Goal: Transaction & Acquisition: Purchase product/service

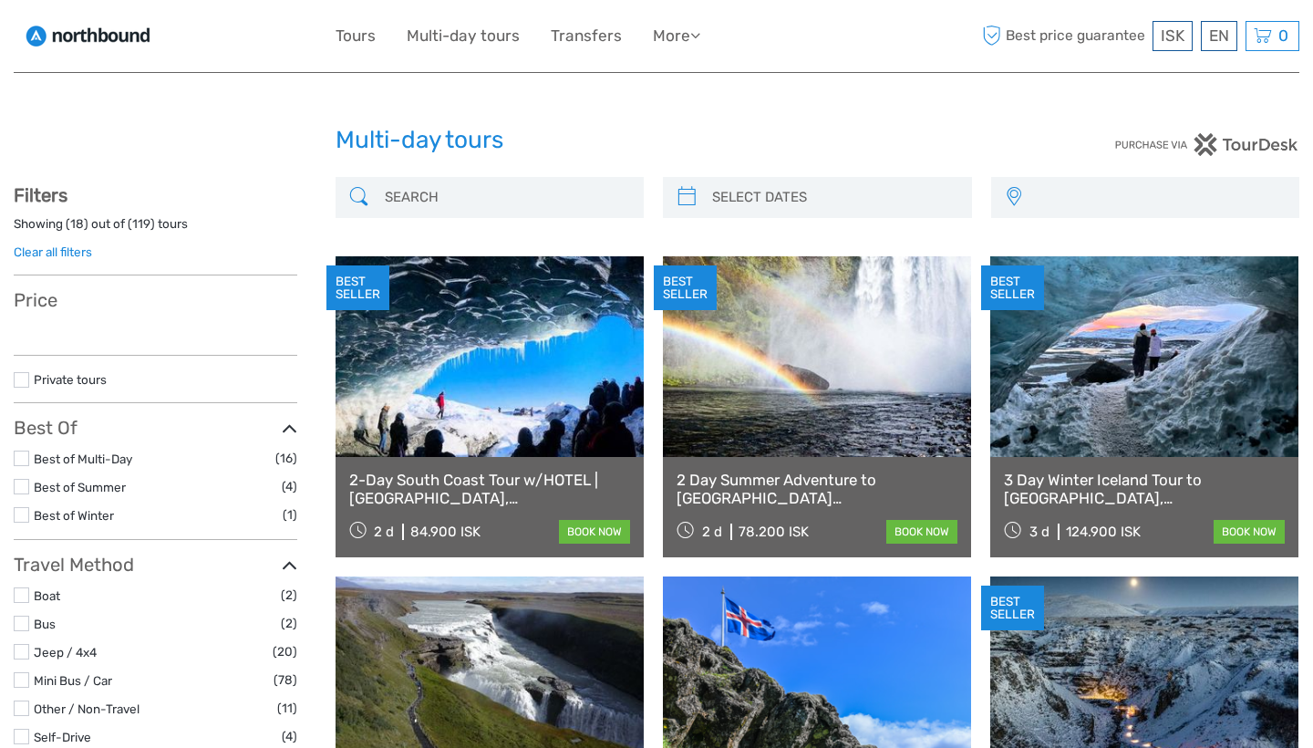
select select
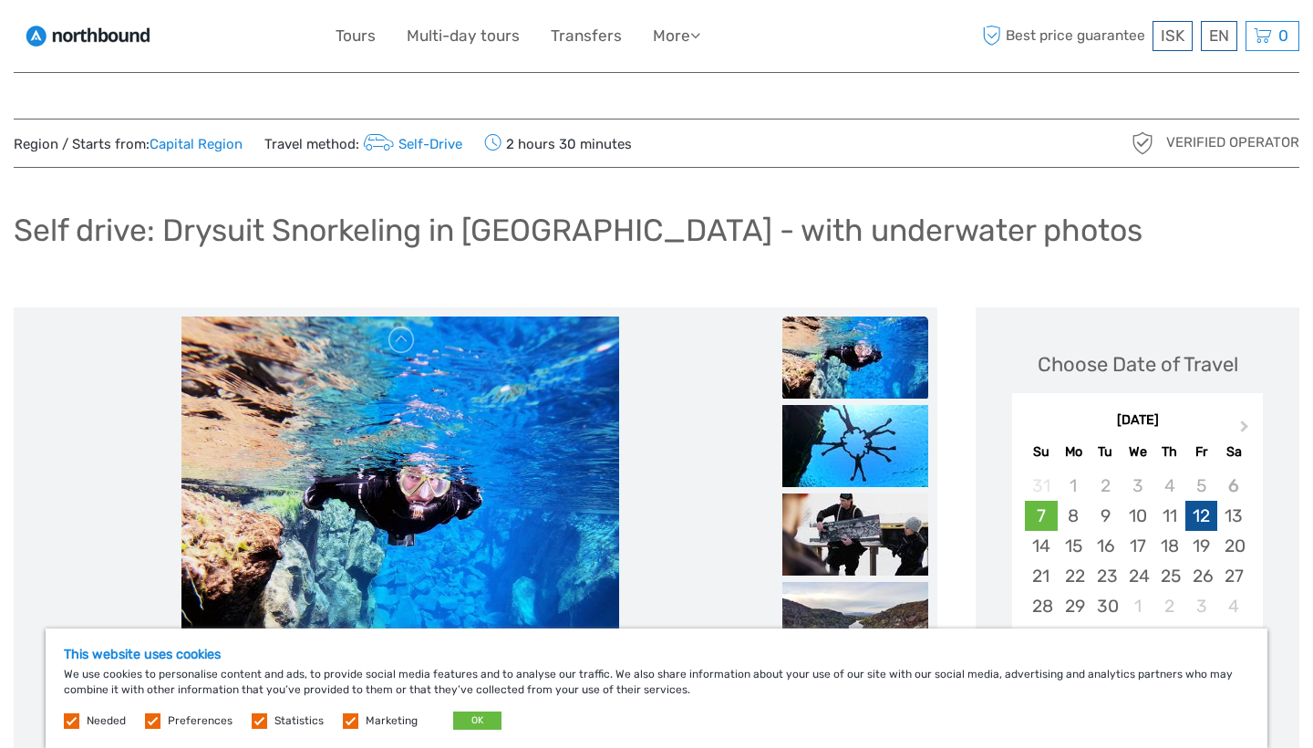
click at [1198, 513] on div "12" at bounding box center [1202, 516] width 32 height 30
click at [477, 724] on button "OK" at bounding box center [477, 720] width 48 height 18
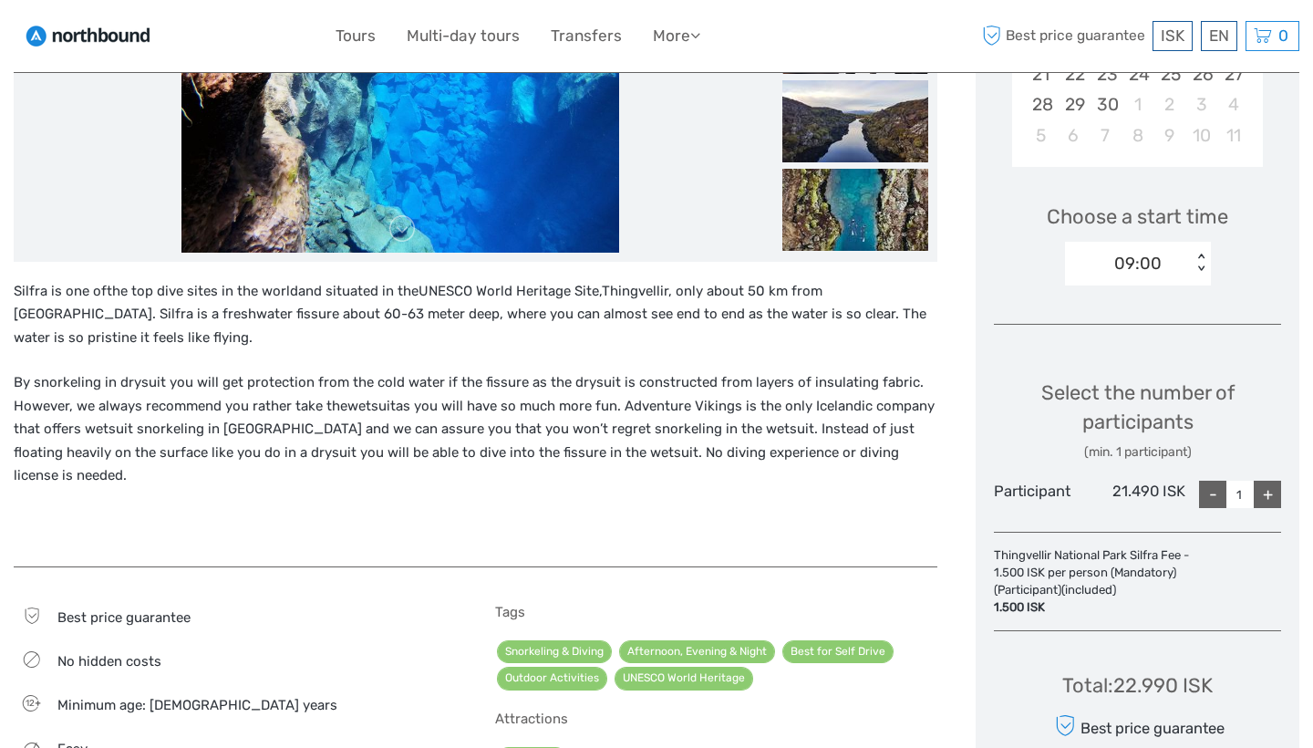
scroll to position [551, 0]
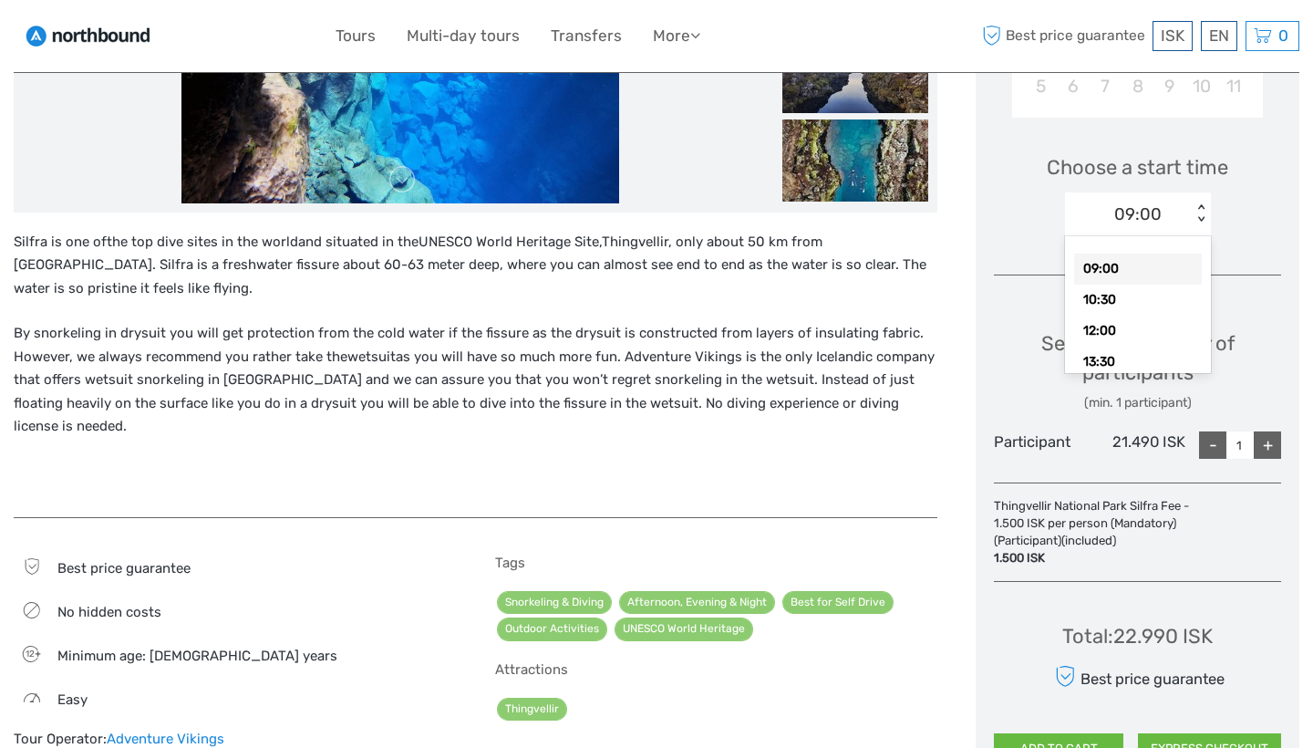
click at [1198, 199] on div "09:00 < >" at bounding box center [1138, 214] width 146 height 44
click at [1104, 362] on div "13:30" at bounding box center [1138, 362] width 128 height 31
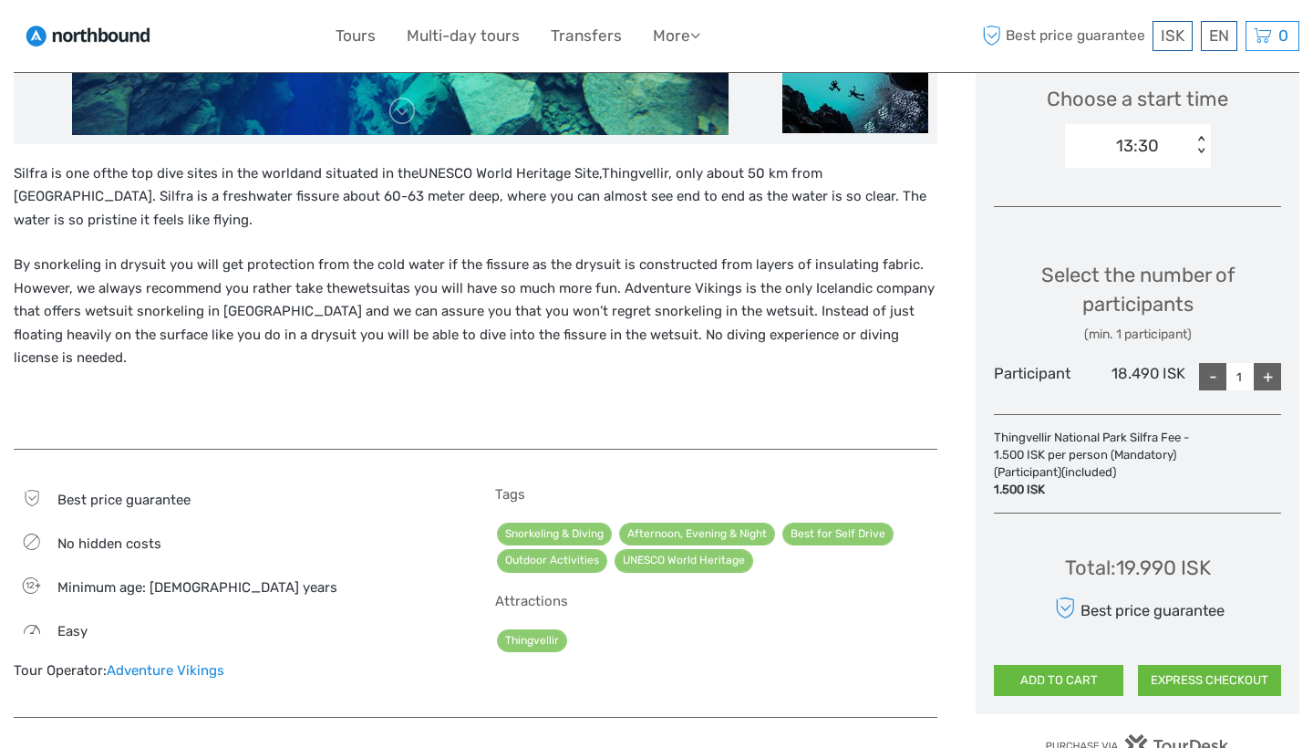
scroll to position [622, 0]
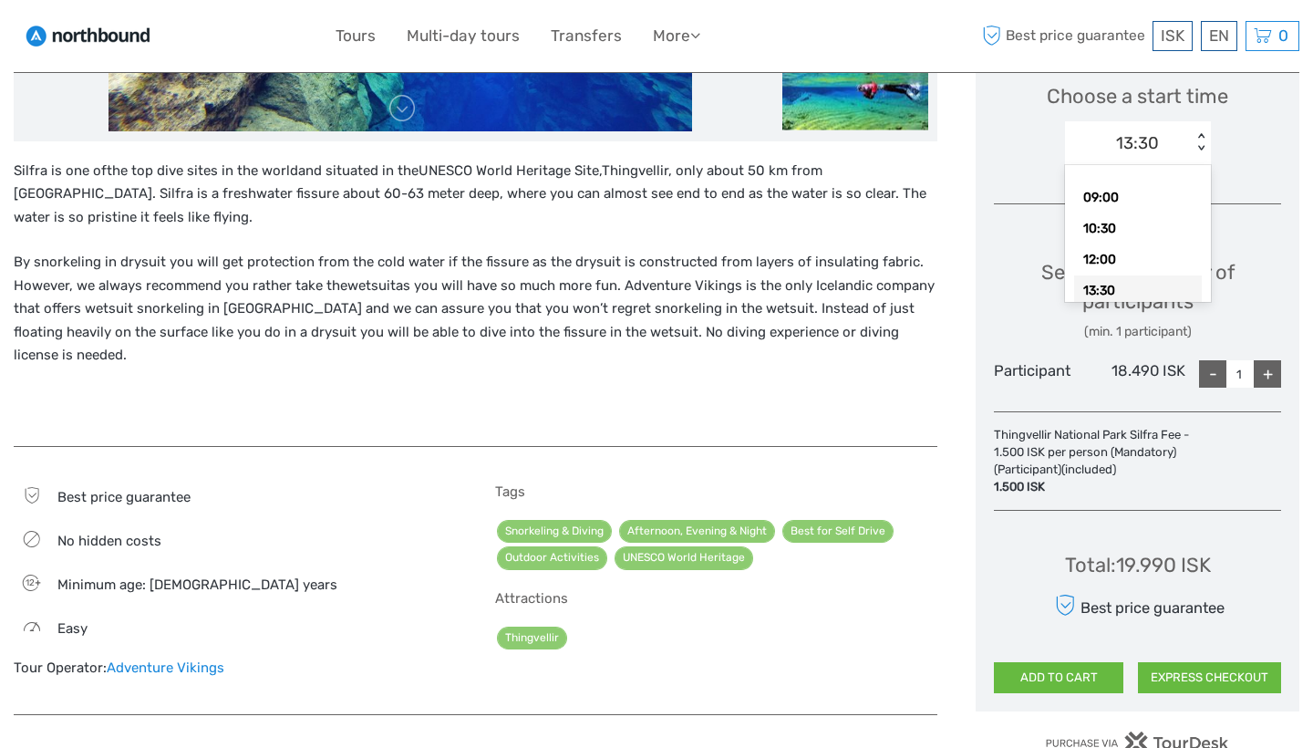
click at [1202, 133] on div "< >" at bounding box center [1201, 142] width 16 height 19
click at [1102, 285] on div "13:30" at bounding box center [1138, 290] width 128 height 31
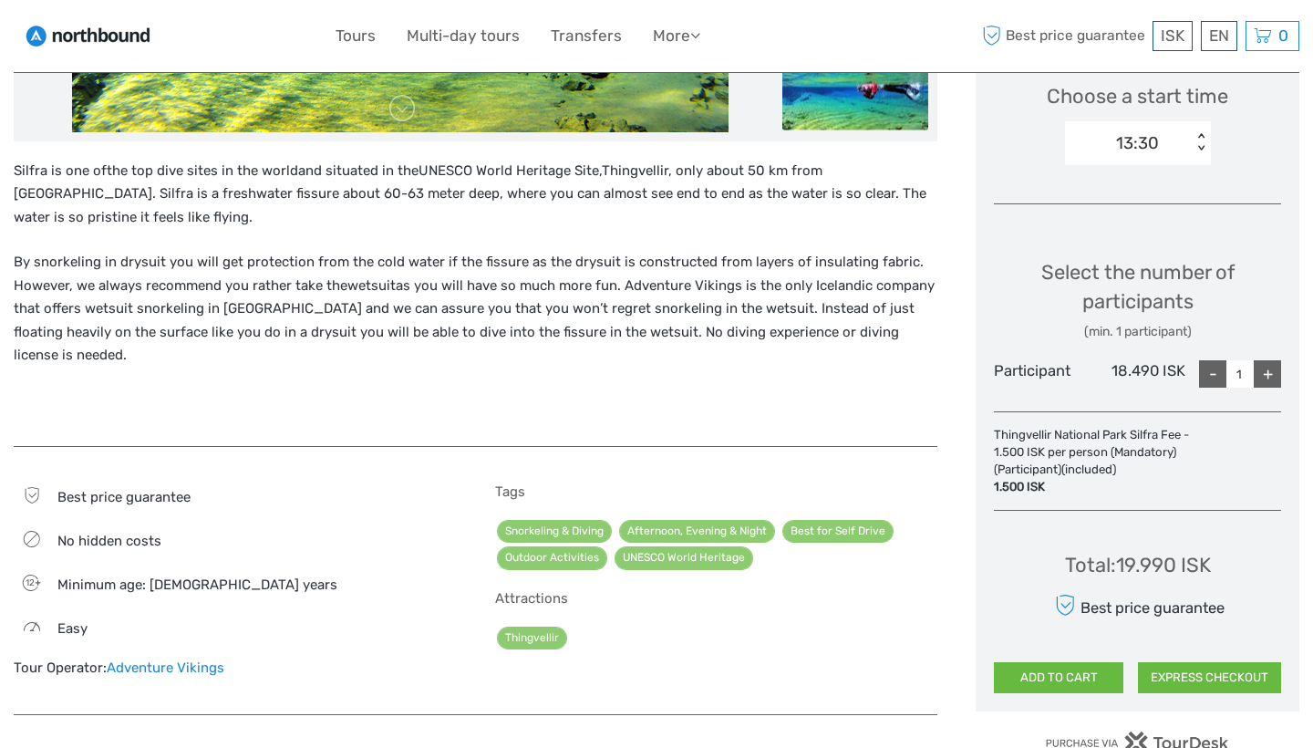
click at [1265, 368] on div "+" at bounding box center [1267, 373] width 27 height 27
type input "2"
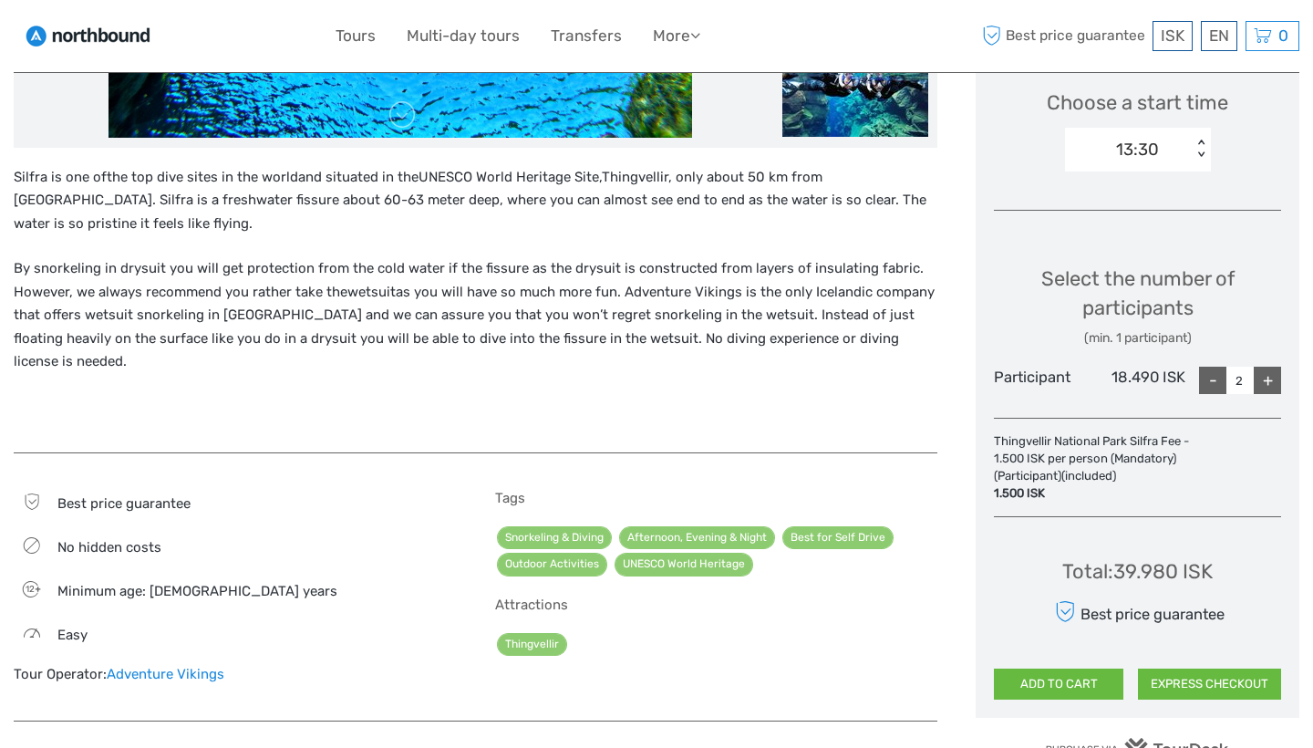
scroll to position [694, 0]
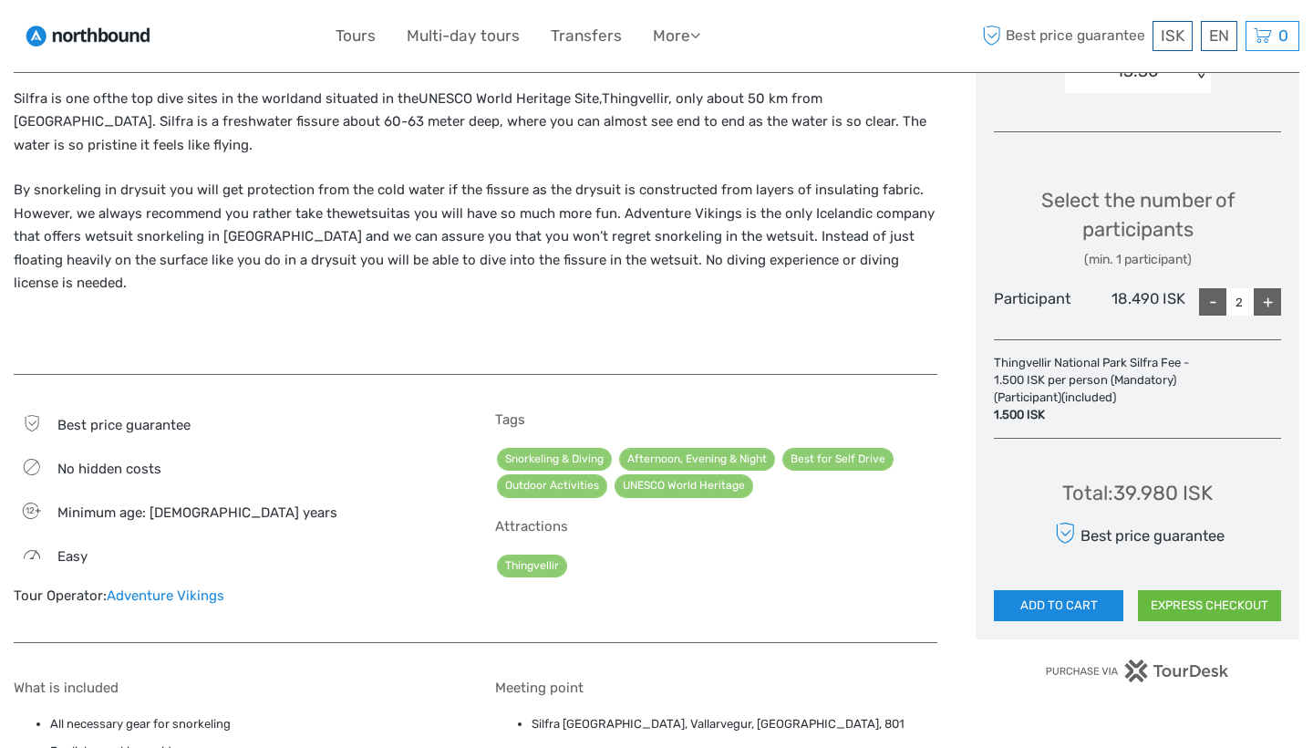
click at [1084, 597] on button "ADD TO CART" at bounding box center [1059, 605] width 130 height 31
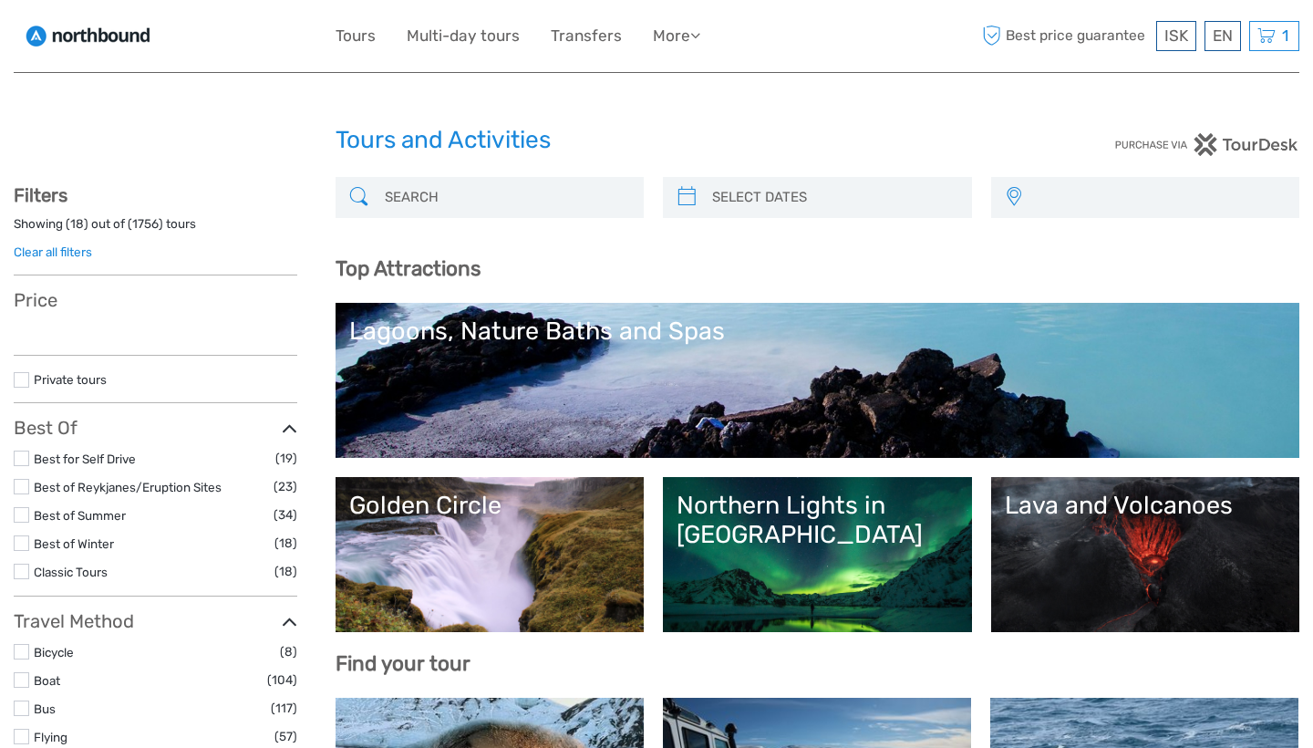
select select
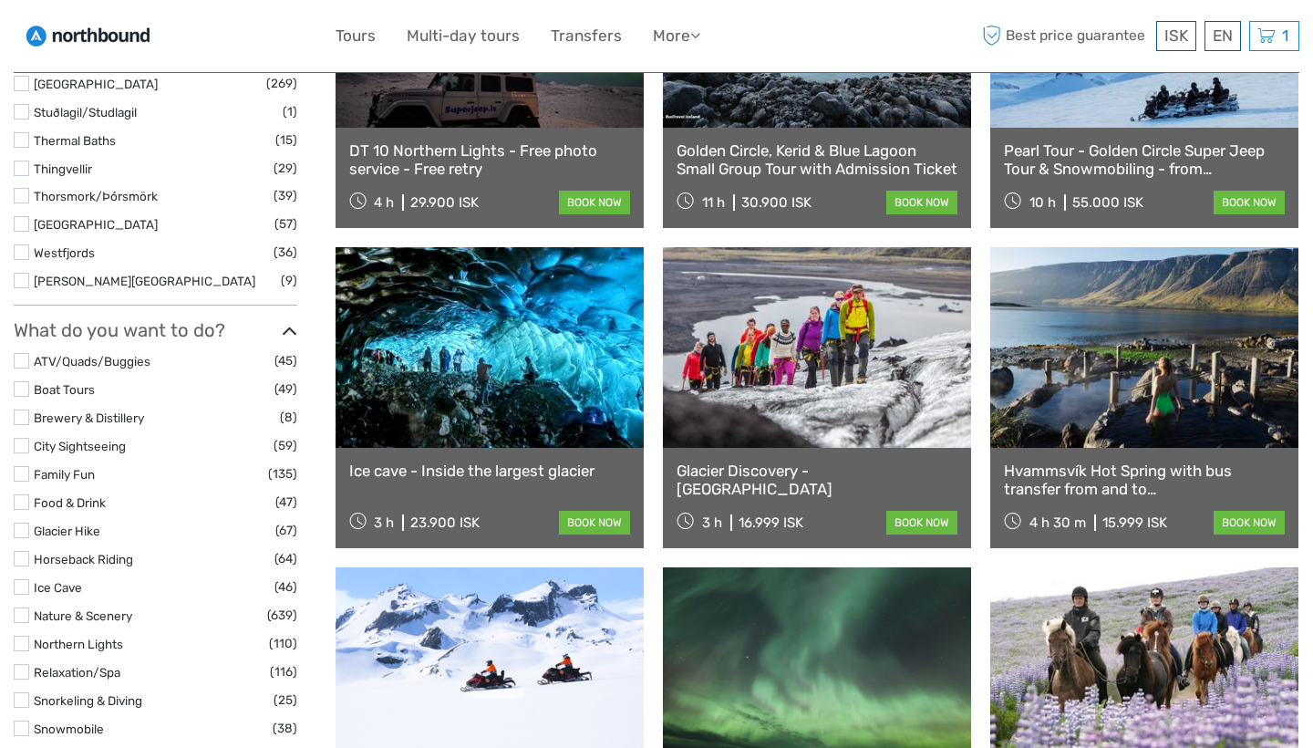
scroll to position [1413, 0]
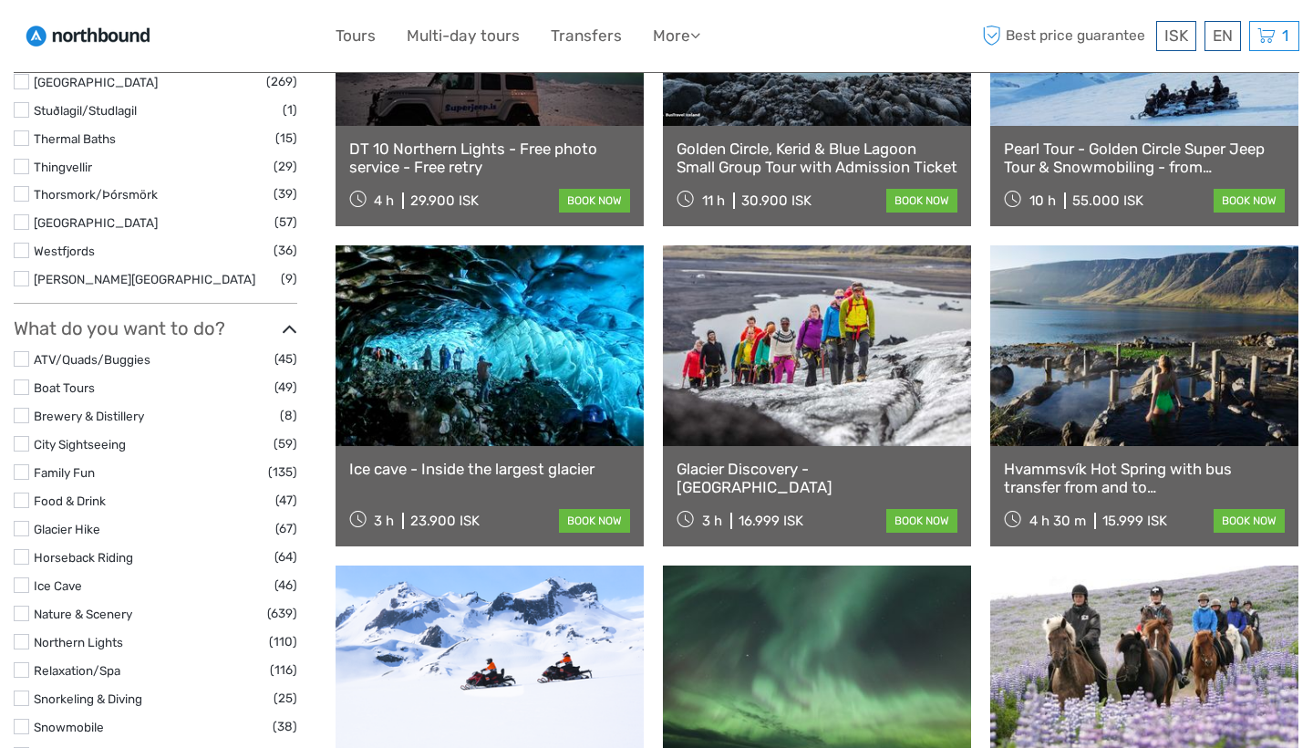
click at [511, 373] on link at bounding box center [490, 345] width 308 height 201
click at [823, 349] on link at bounding box center [817, 345] width 308 height 201
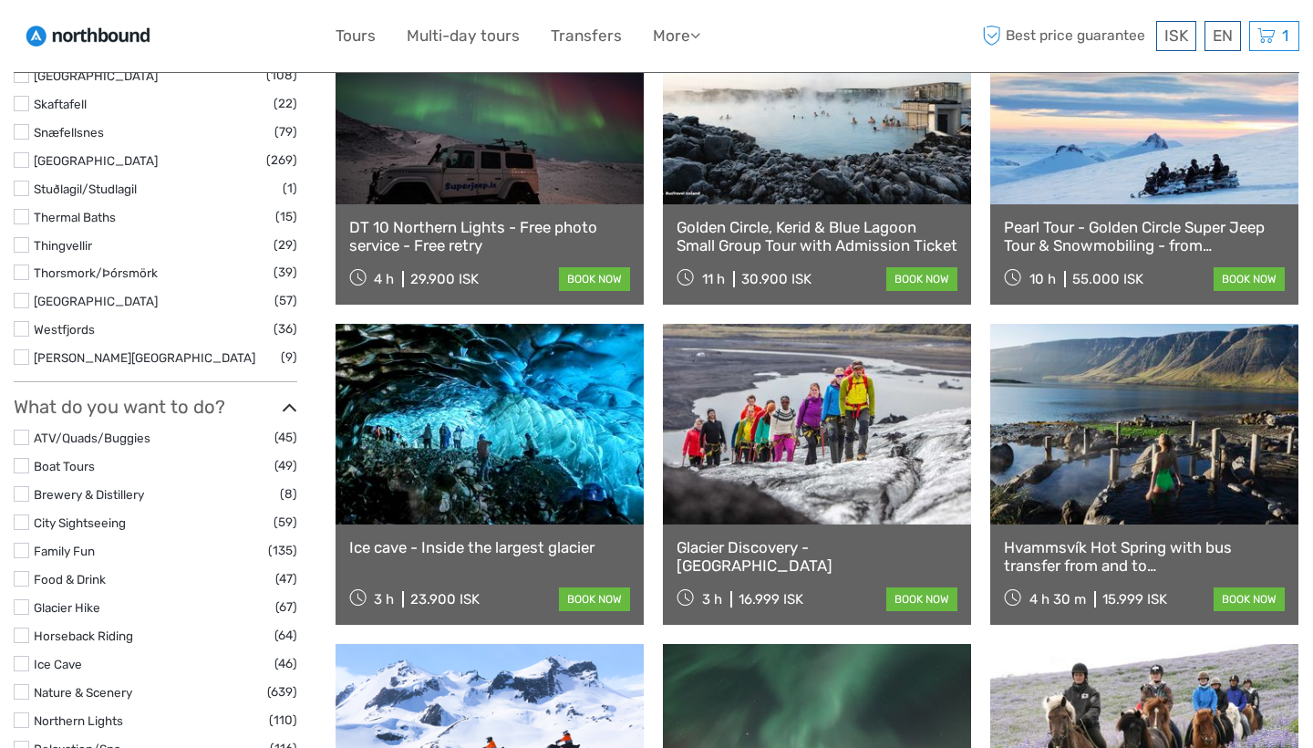
scroll to position [1321, 0]
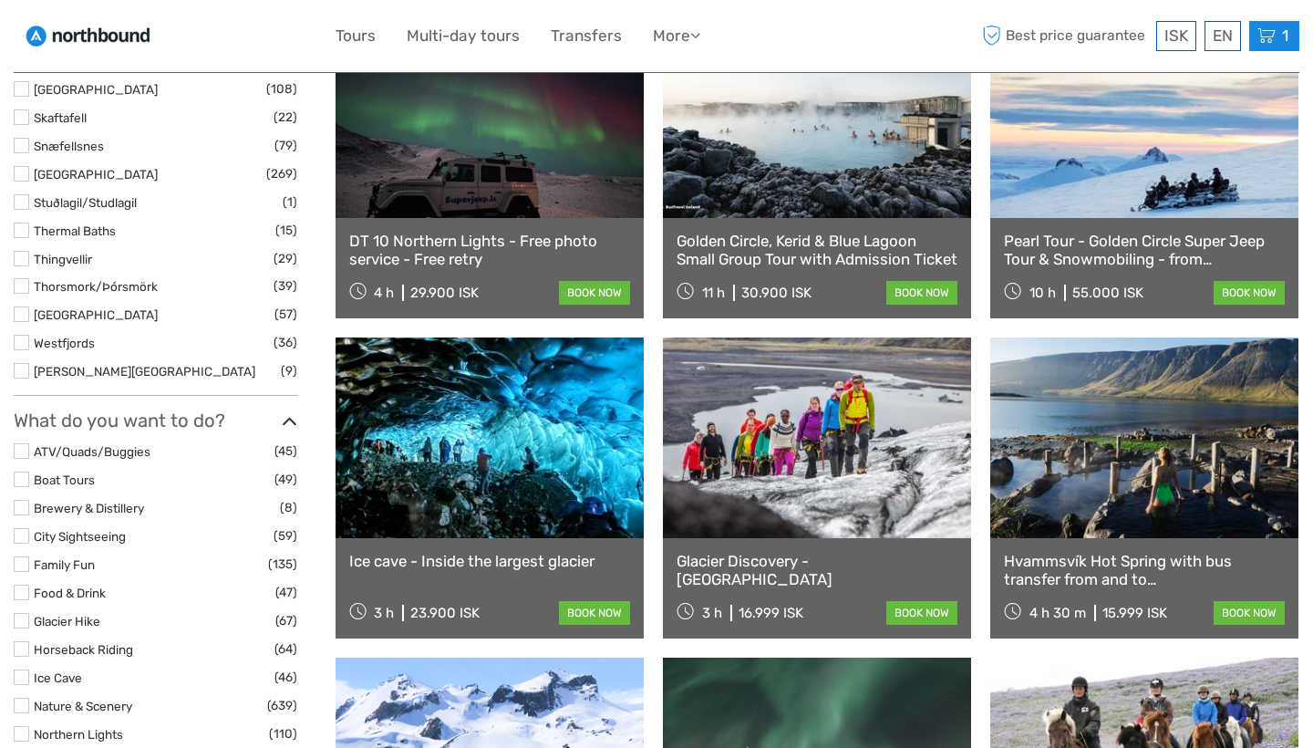
click at [1274, 34] on icon at bounding box center [1267, 36] width 18 height 23
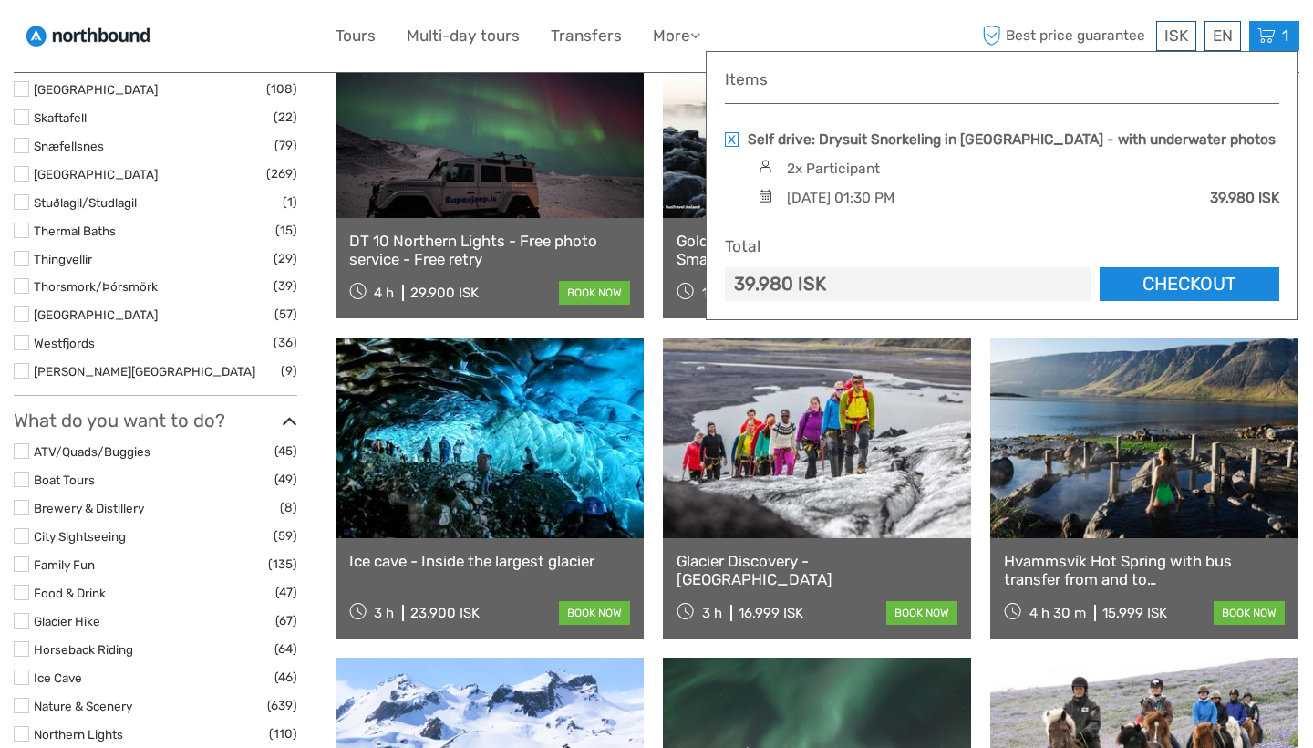
click at [1170, 277] on link "Checkout" at bounding box center [1190, 284] width 180 height 34
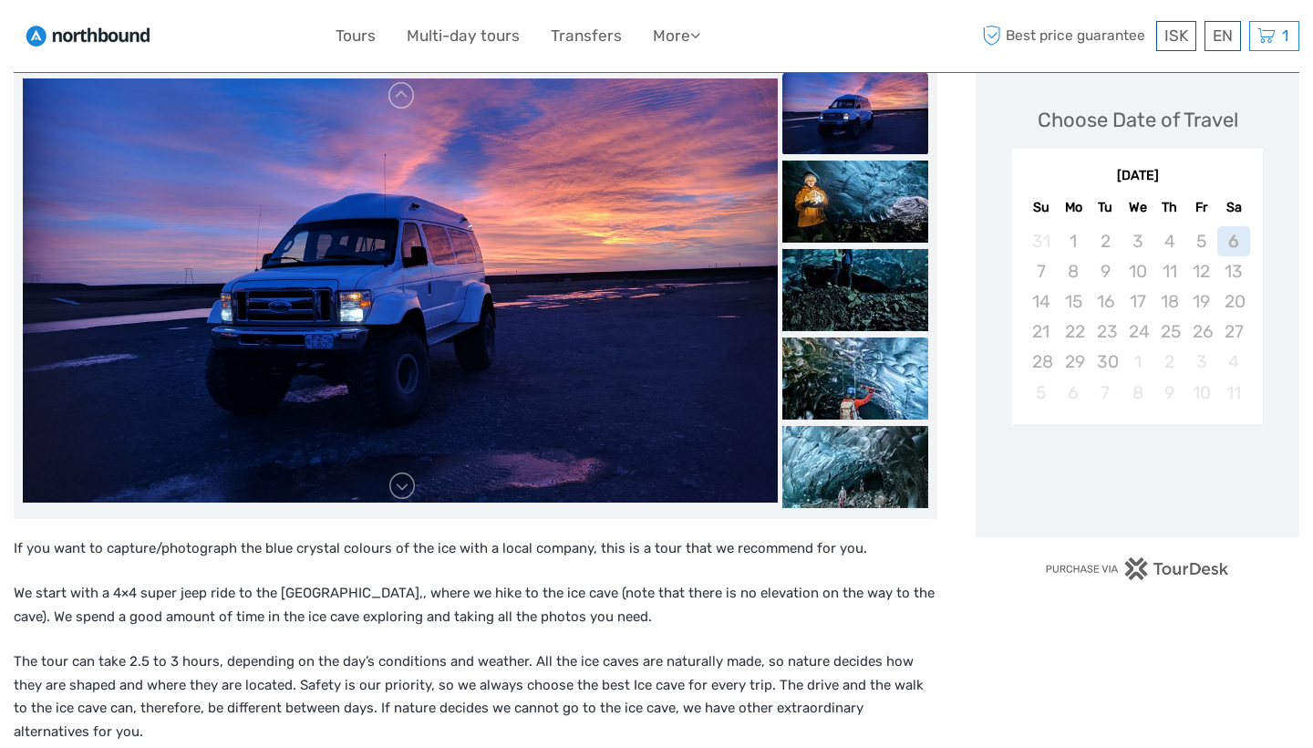
scroll to position [247, 0]
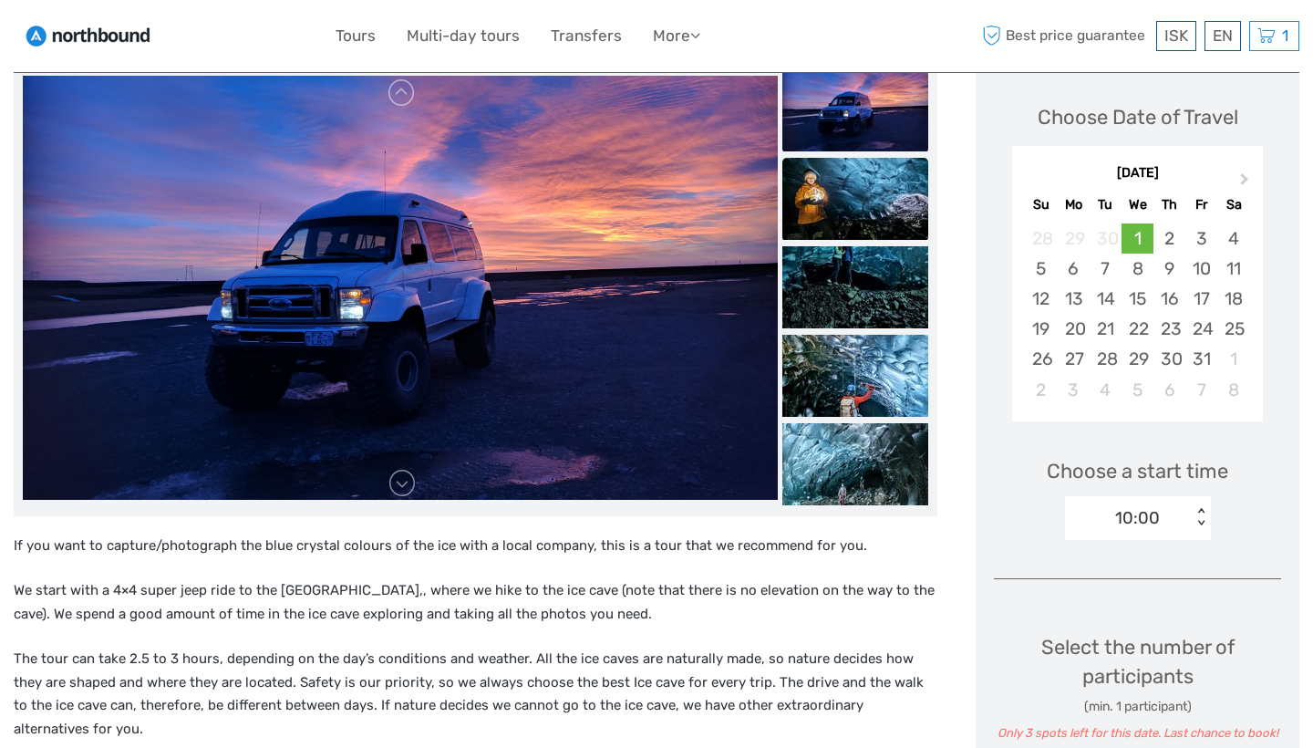
click at [865, 212] on img at bounding box center [856, 199] width 146 height 82
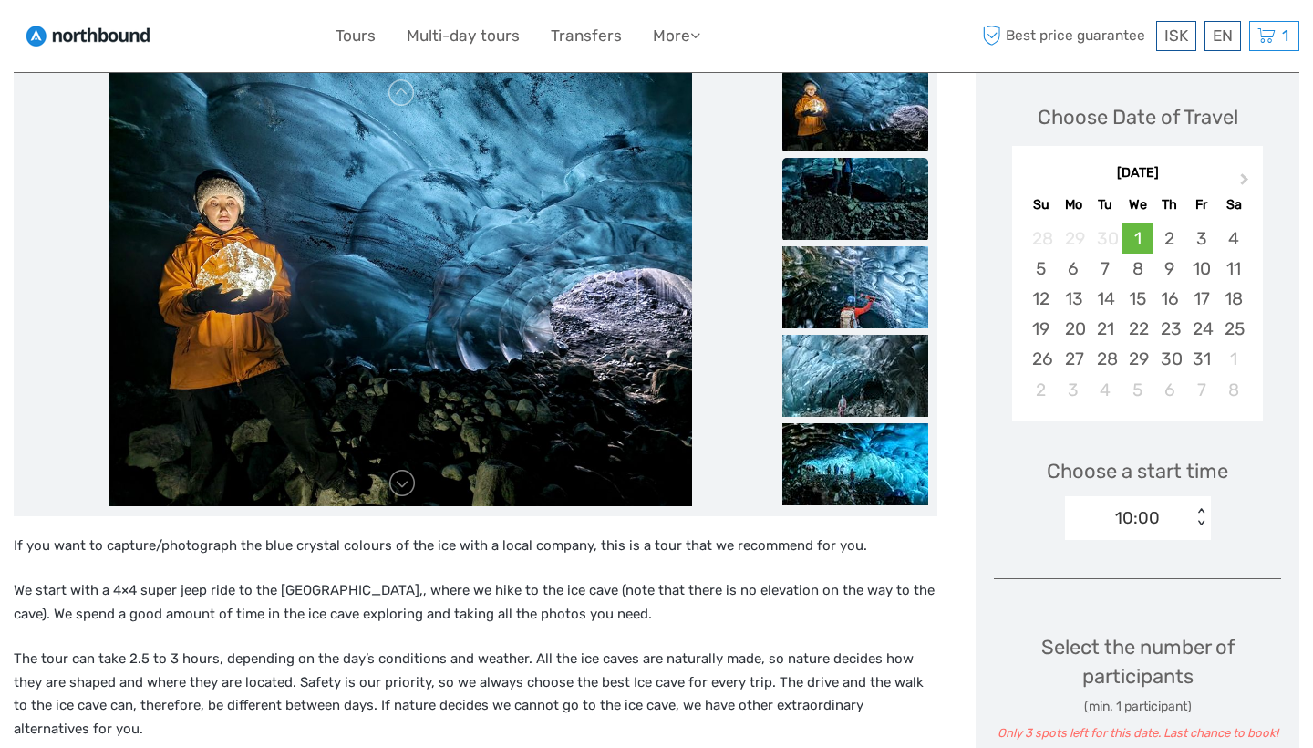
click at [859, 240] on li at bounding box center [856, 200] width 146 height 84
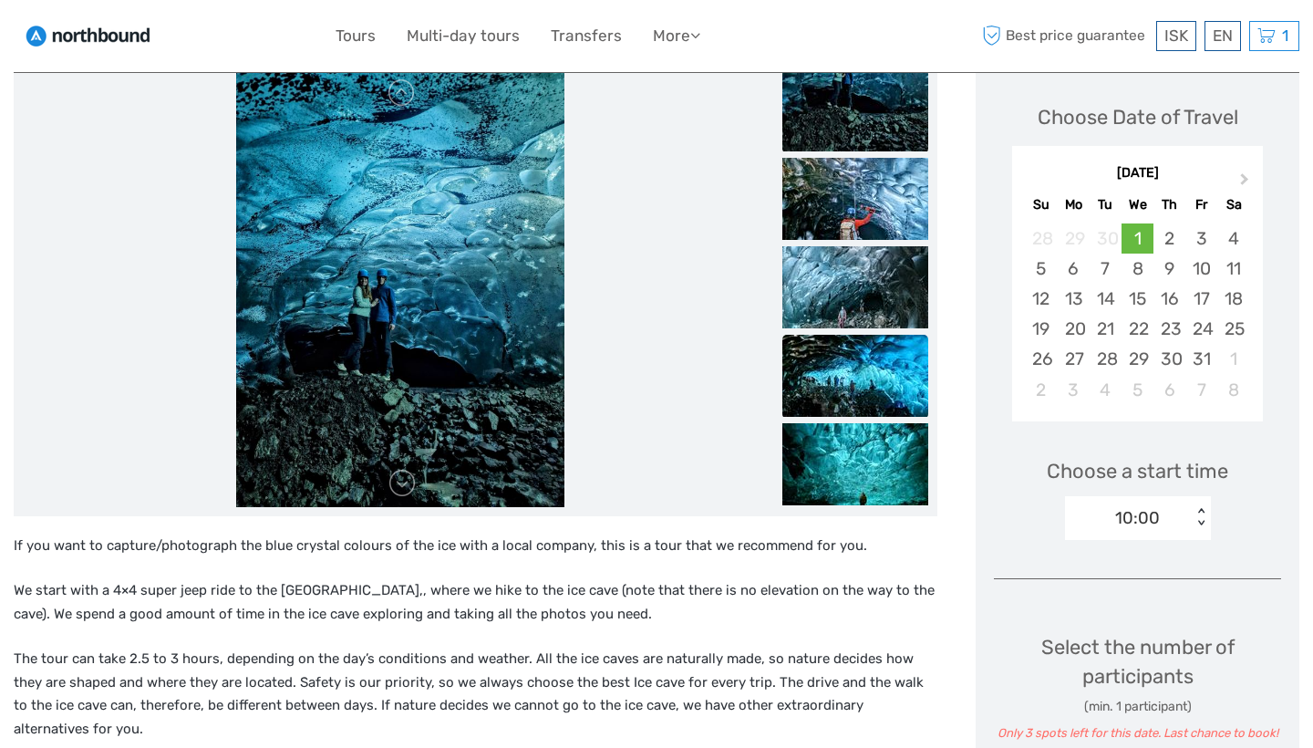
click at [846, 353] on img at bounding box center [856, 376] width 146 height 82
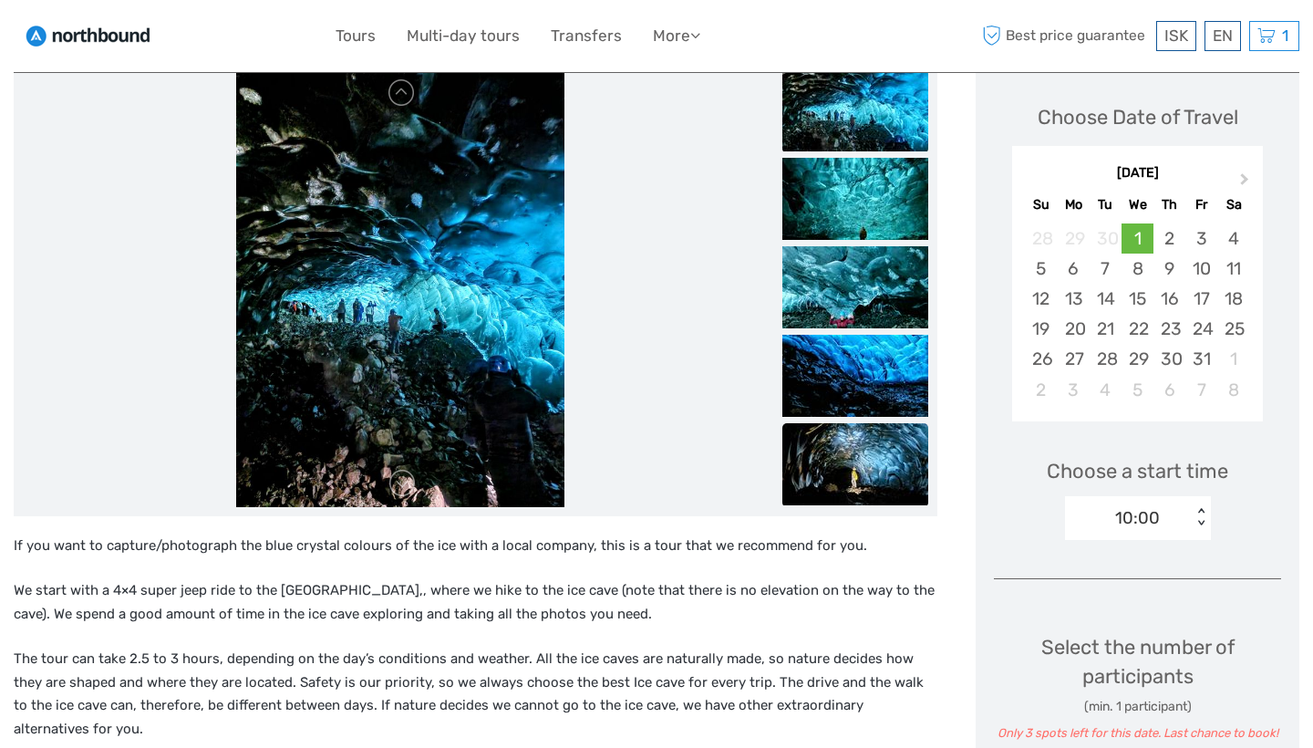
click at [840, 430] on img at bounding box center [856, 464] width 146 height 82
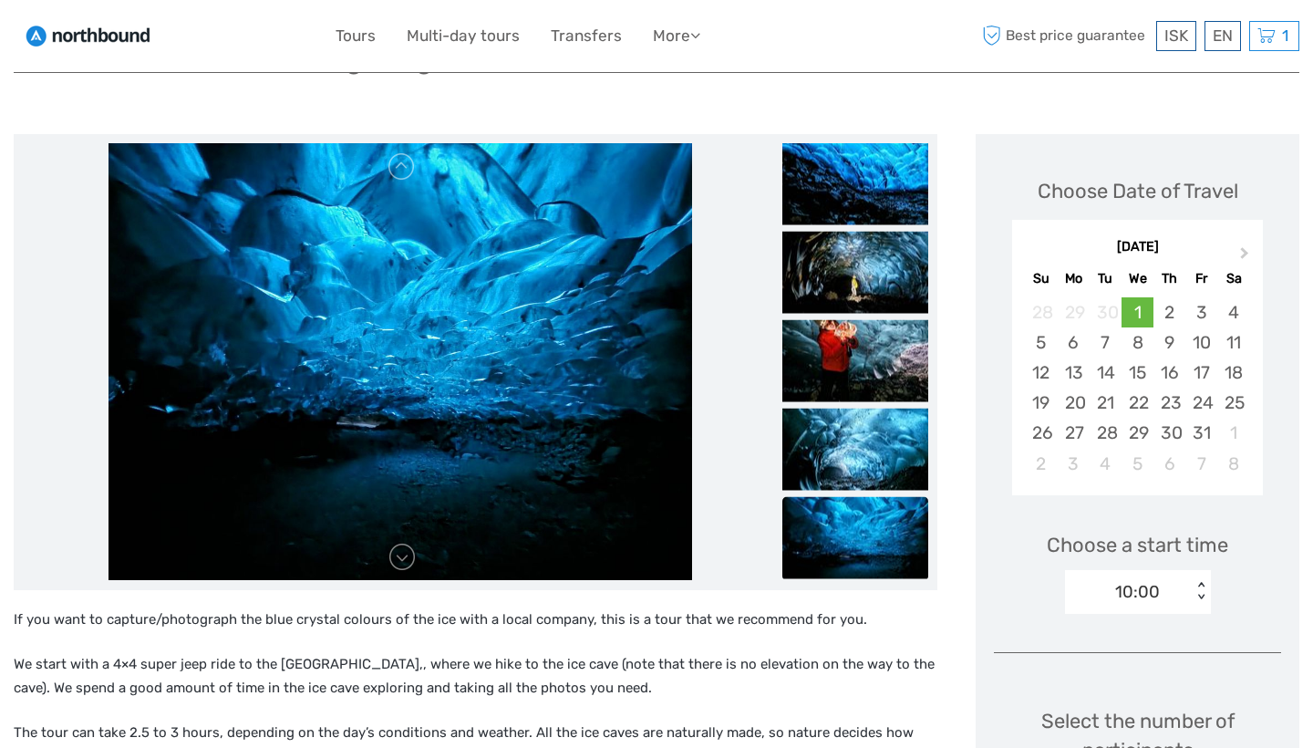
scroll to position [174, 0]
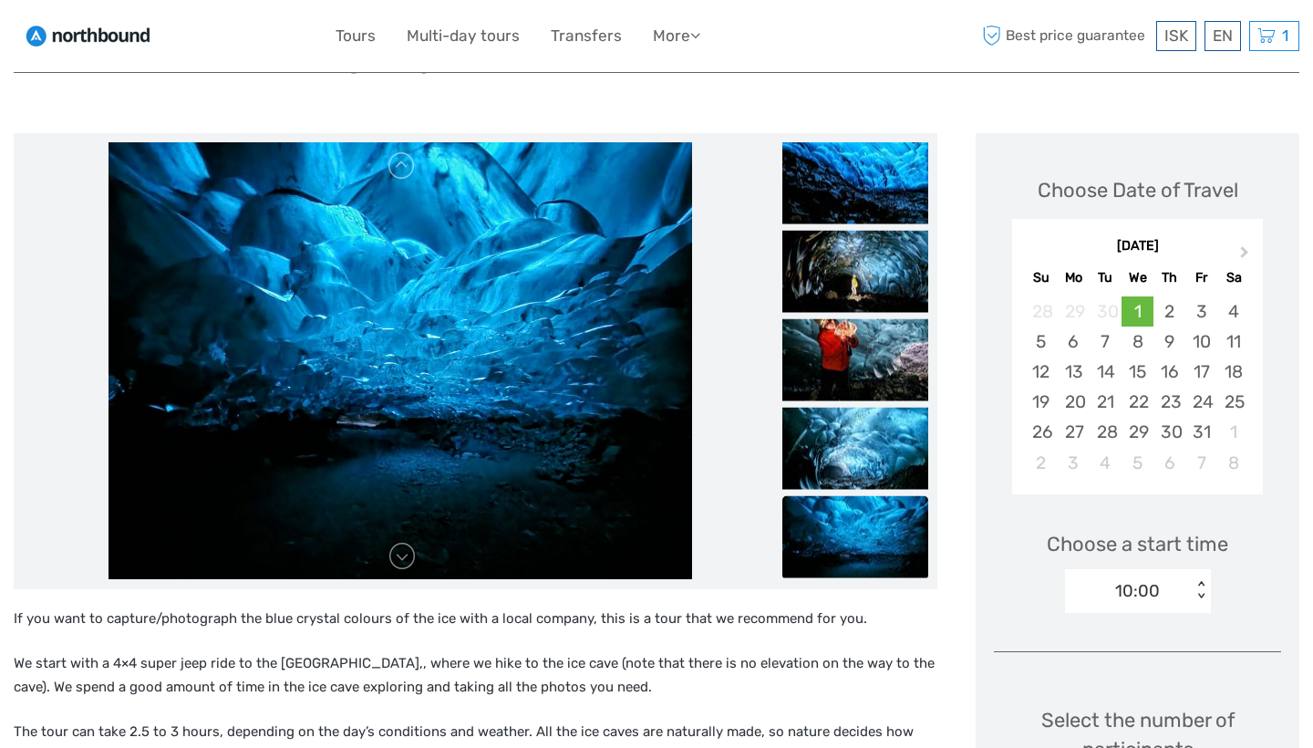
click at [1132, 245] on div "October 2025" at bounding box center [1137, 246] width 251 height 19
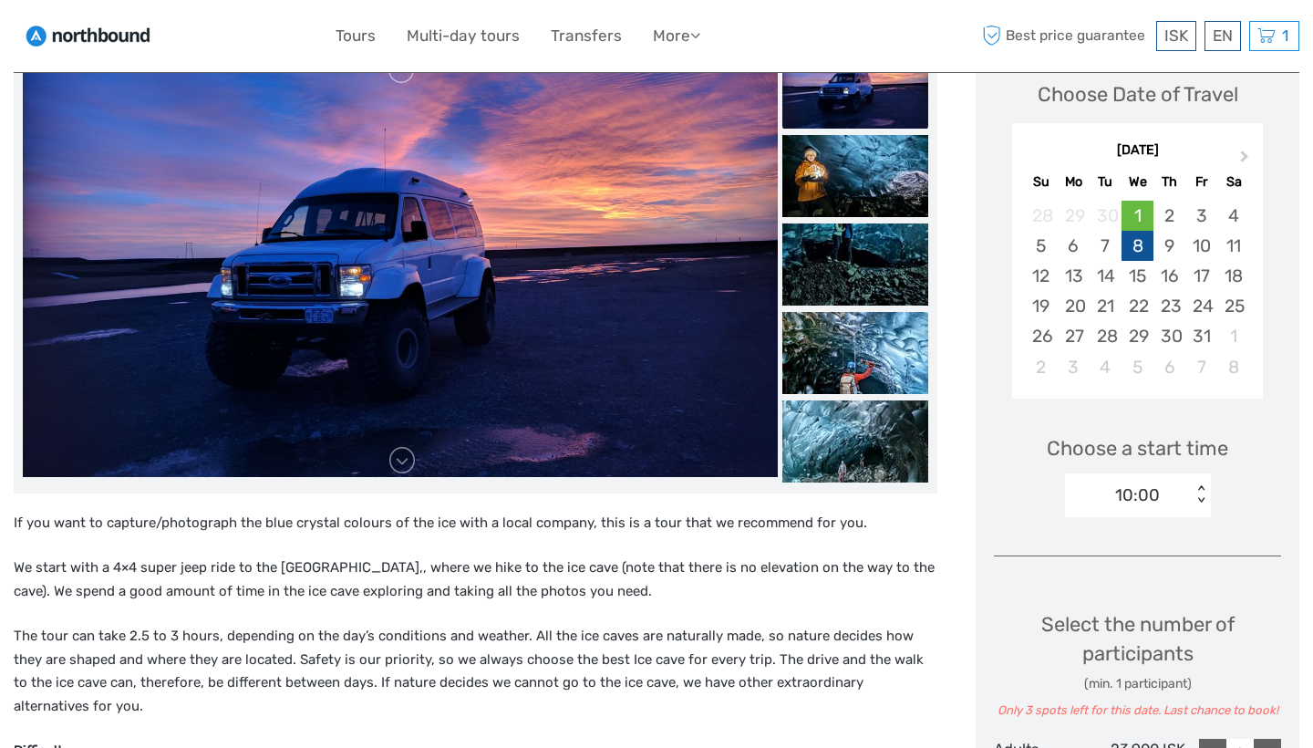
scroll to position [291, 0]
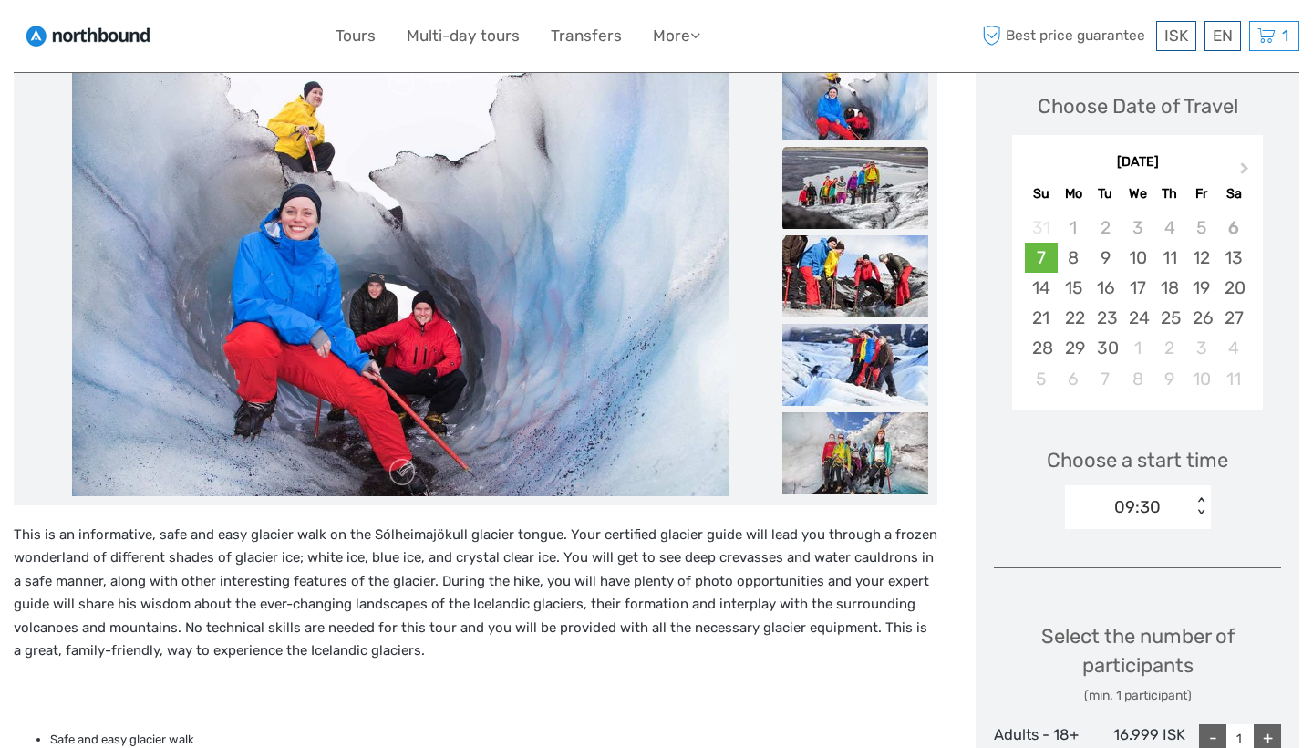
scroll to position [260, 0]
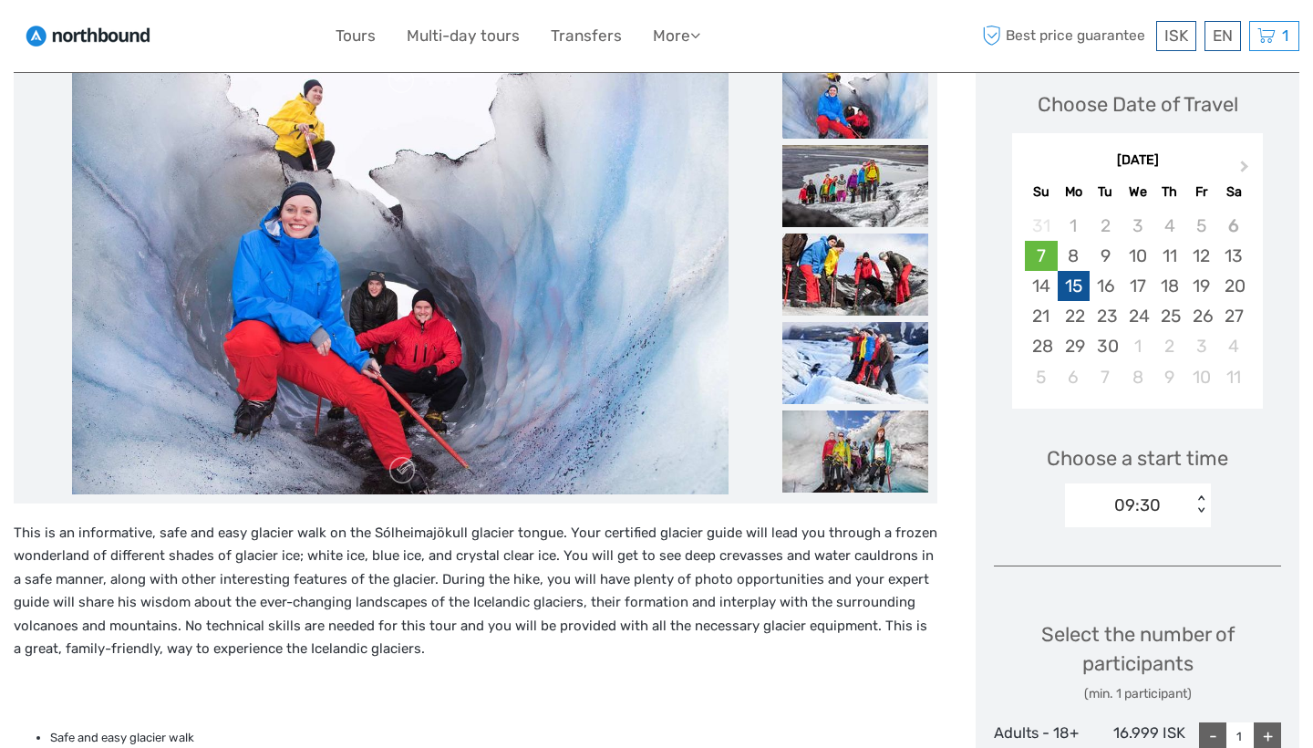
click at [1085, 283] on div "15" at bounding box center [1074, 286] width 32 height 30
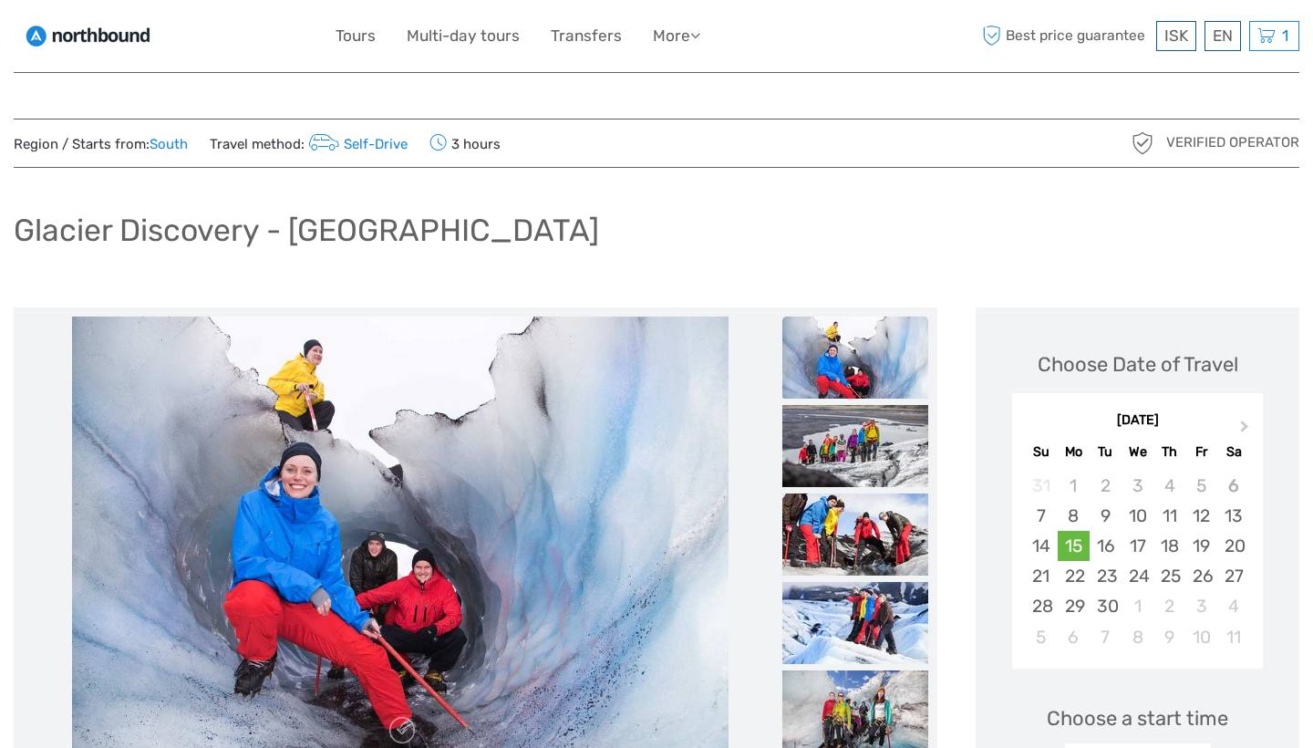
scroll to position [0, 0]
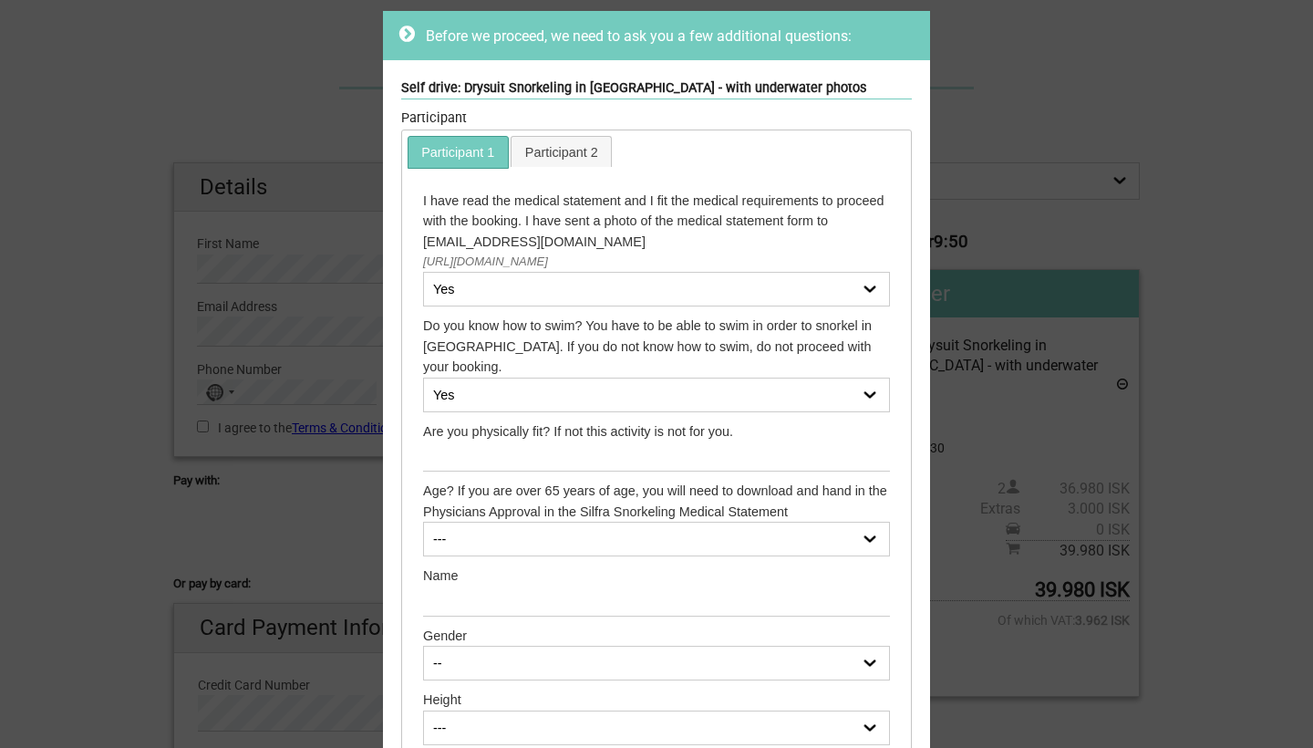
scroll to position [139, 0]
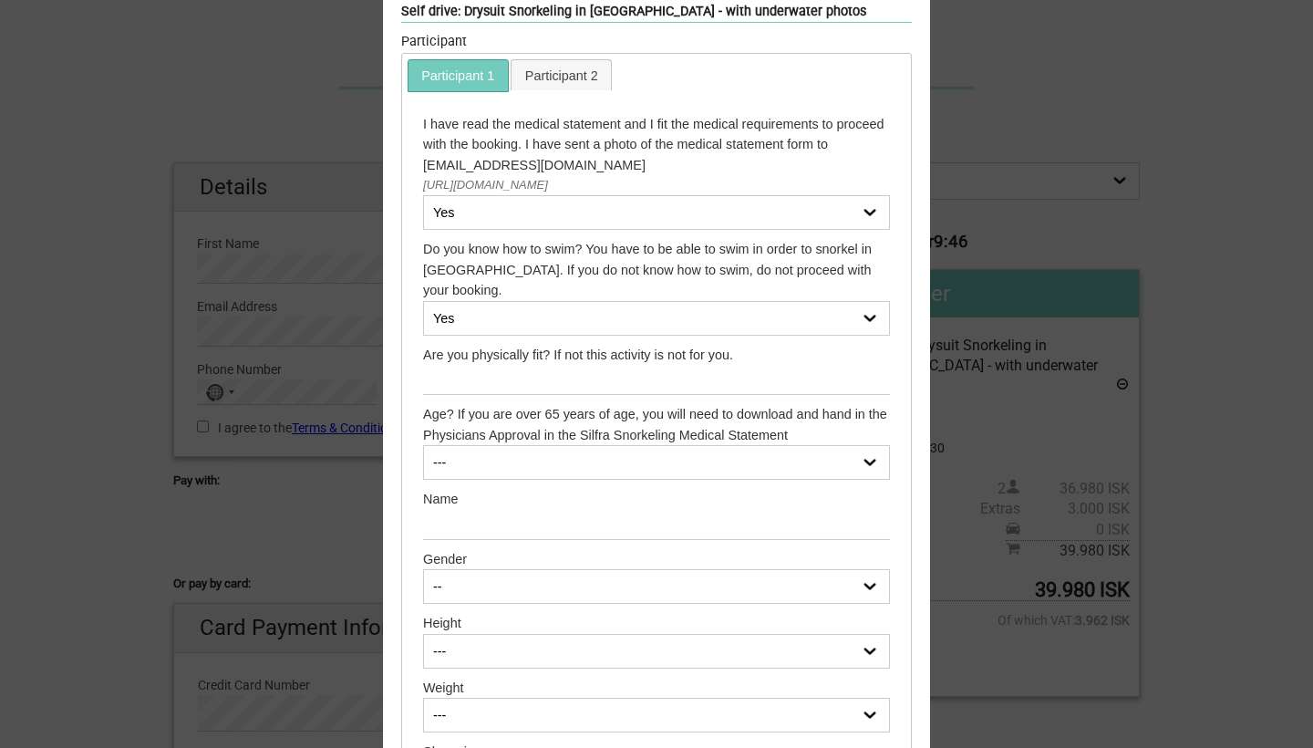
select select "Female"
select select "170cm (5’6.9”)"
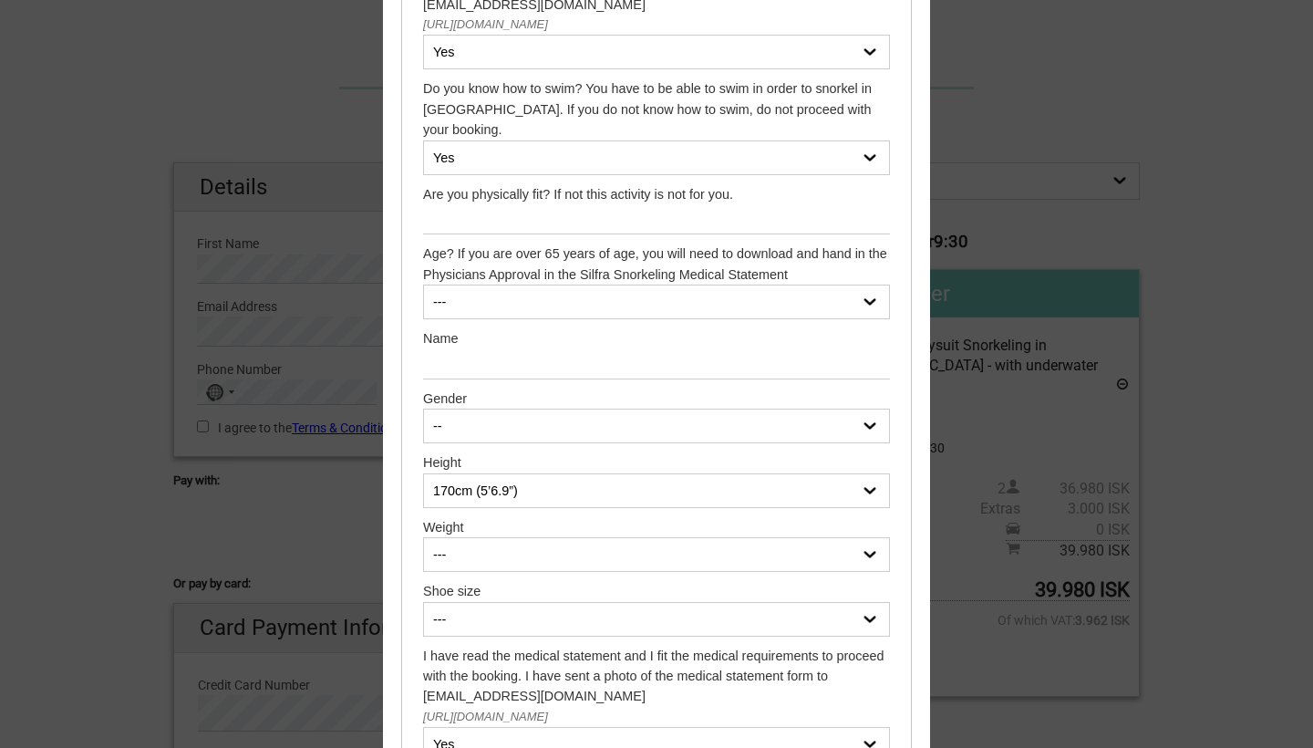
scroll to position [300, 0]
select select "79 kg (174 Ibs)"
select select "41"
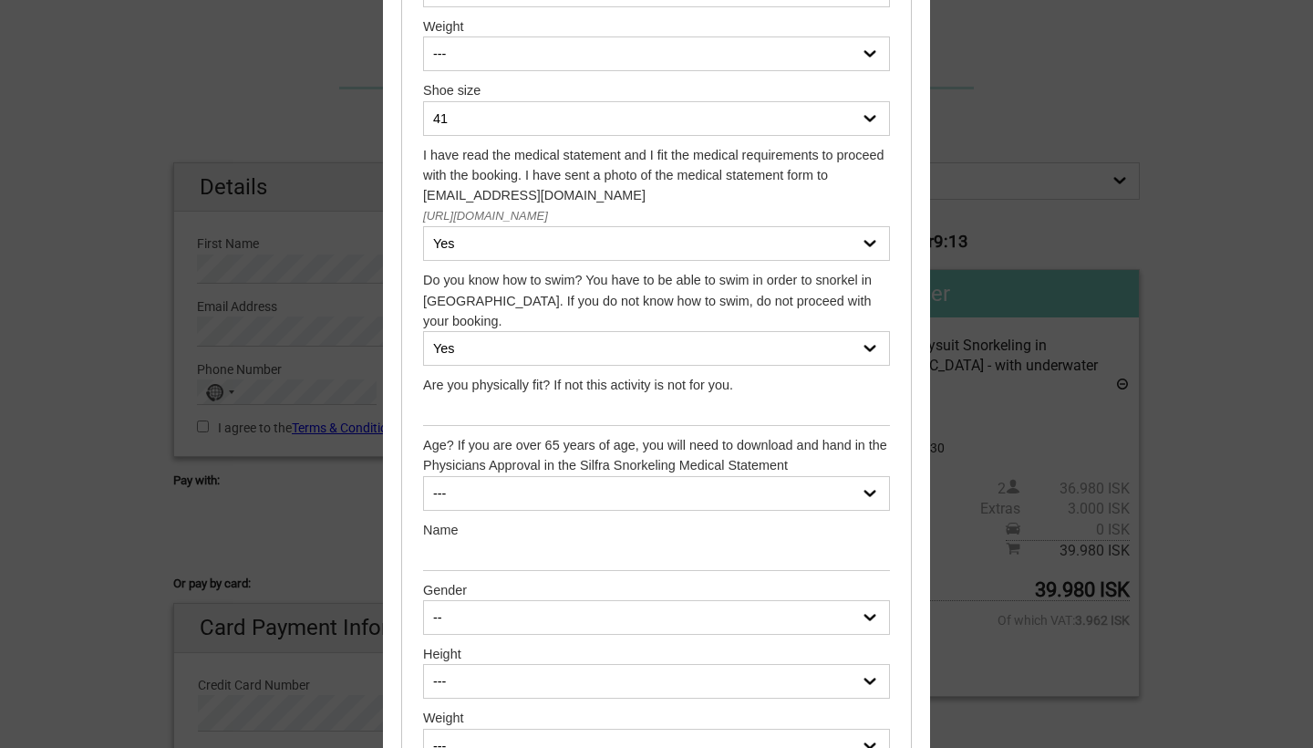
scroll to position [817, 0]
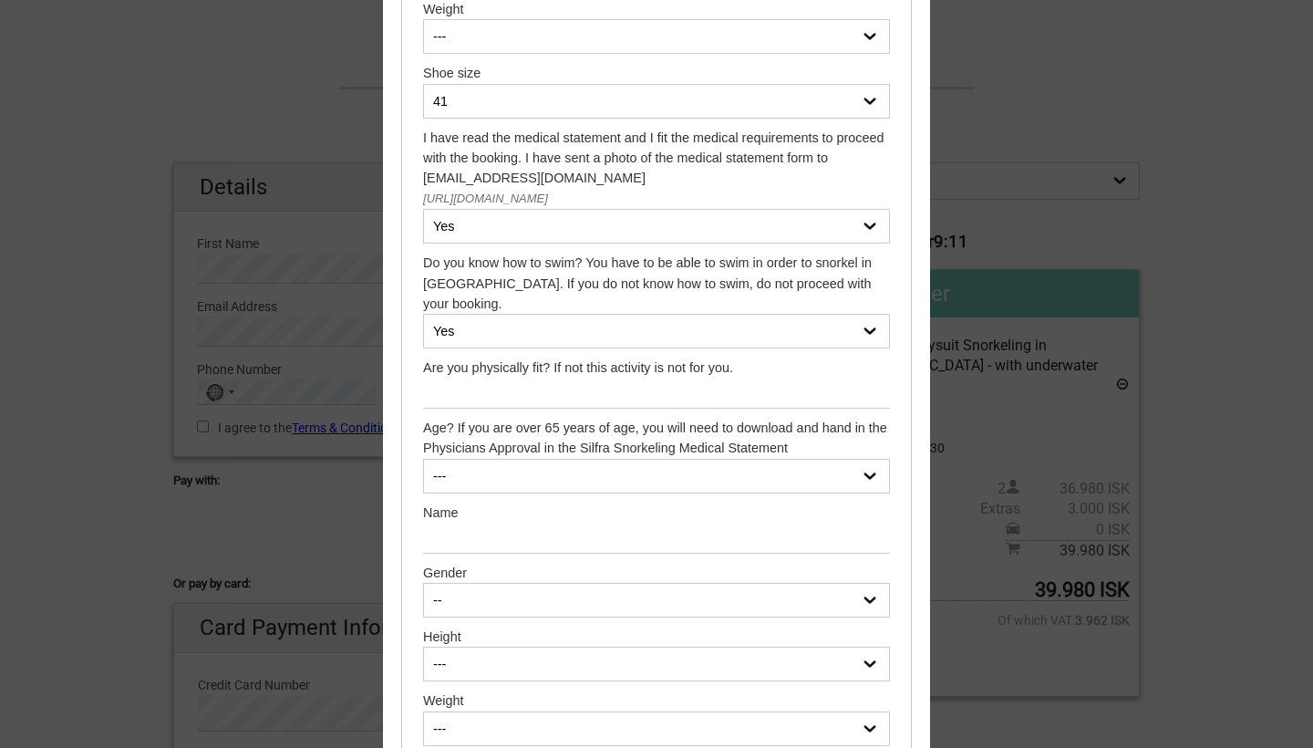
select select "Male"
select select "176cm (5’9.3”)"
select select "72 kg (158 Ibs)"
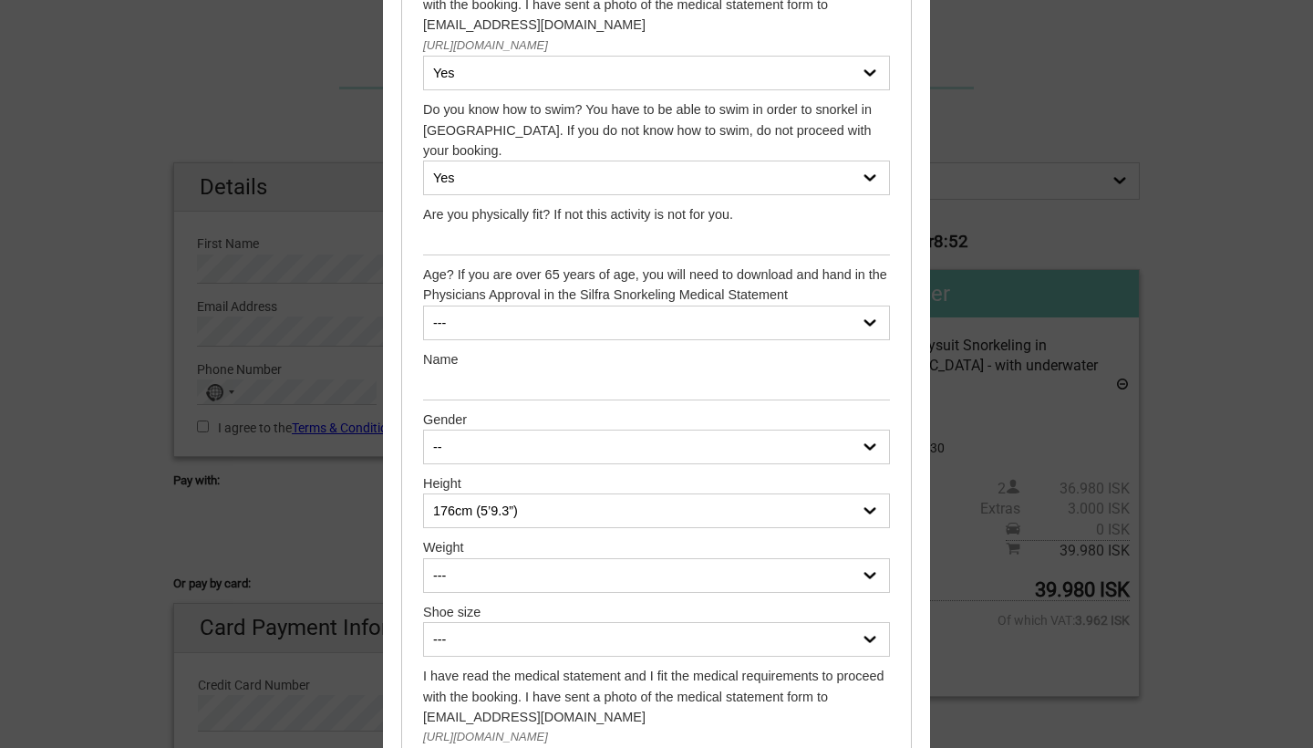
scroll to position [971, 0]
select select "43"
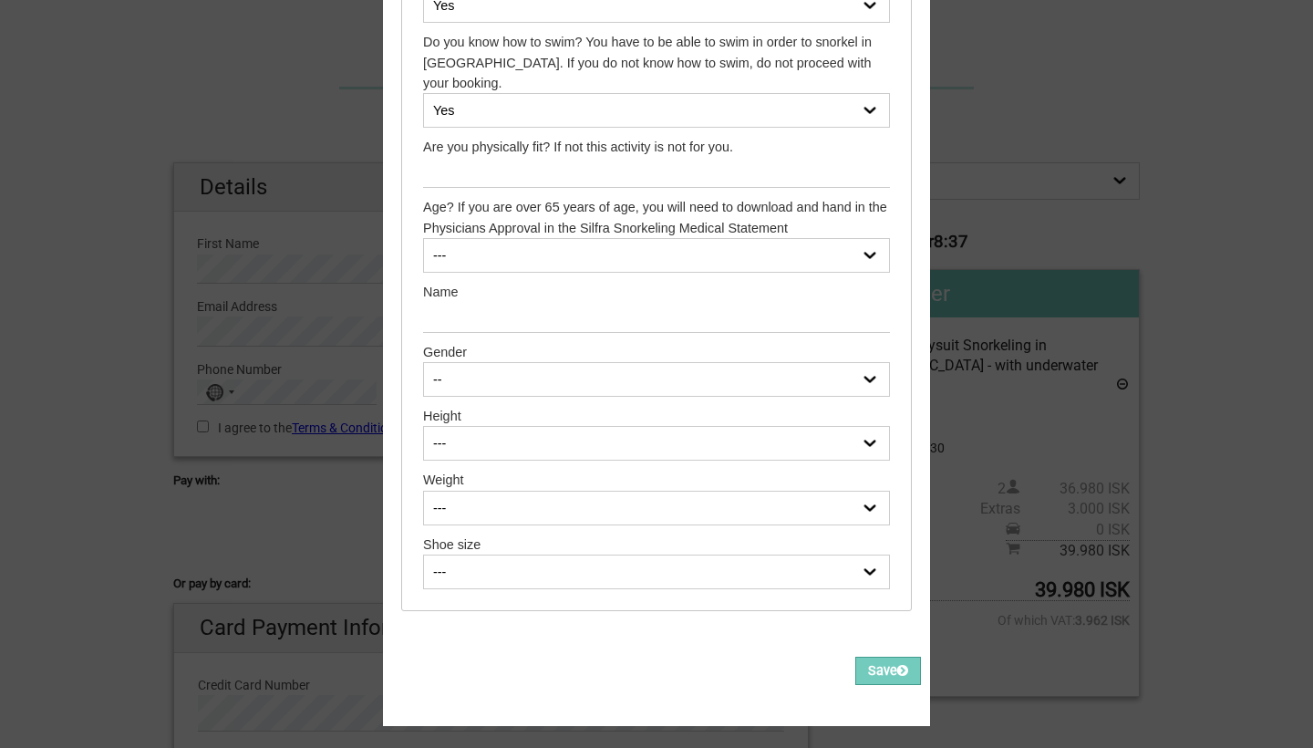
scroll to position [3112, 0]
click at [879, 659] on button "Save" at bounding box center [889, 673] width 66 height 28
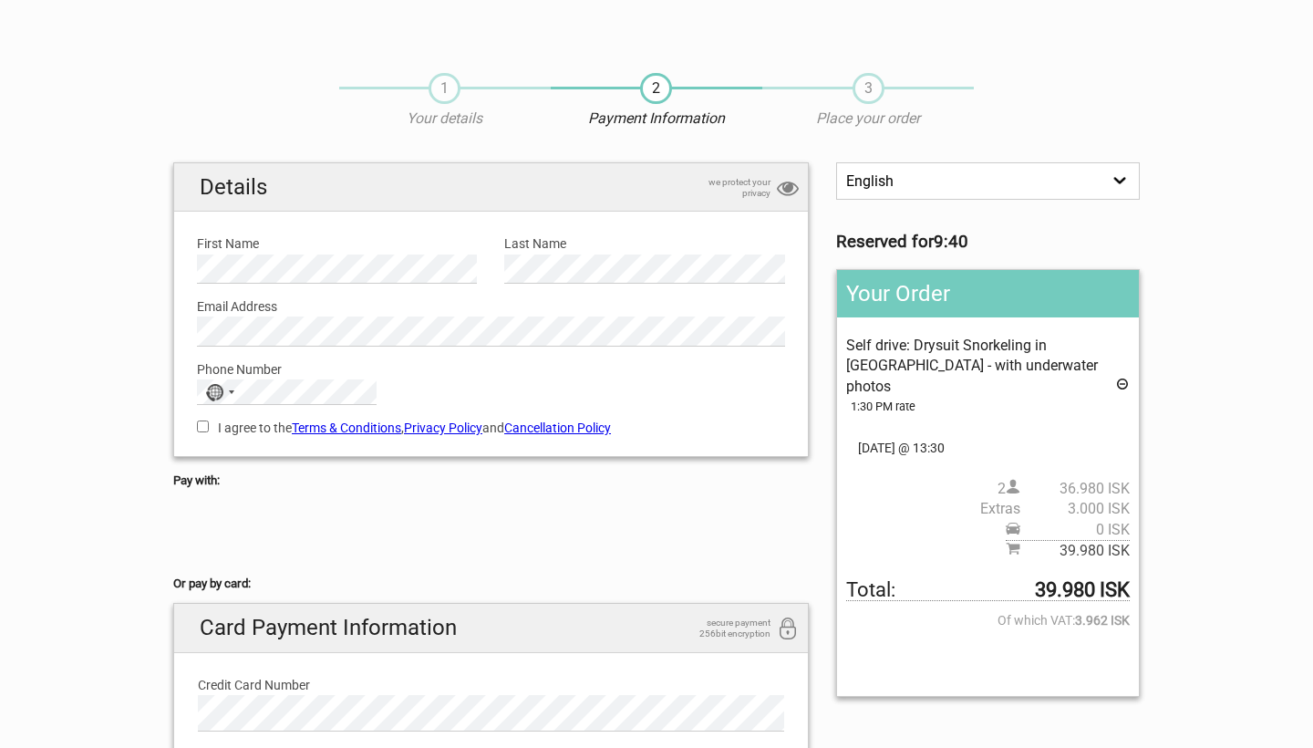
click at [207, 427] on input "I agree to the Terms & Conditions , Privacy Policy and Cancellation Policy" at bounding box center [203, 426] width 12 height 12
checkbox input "true"
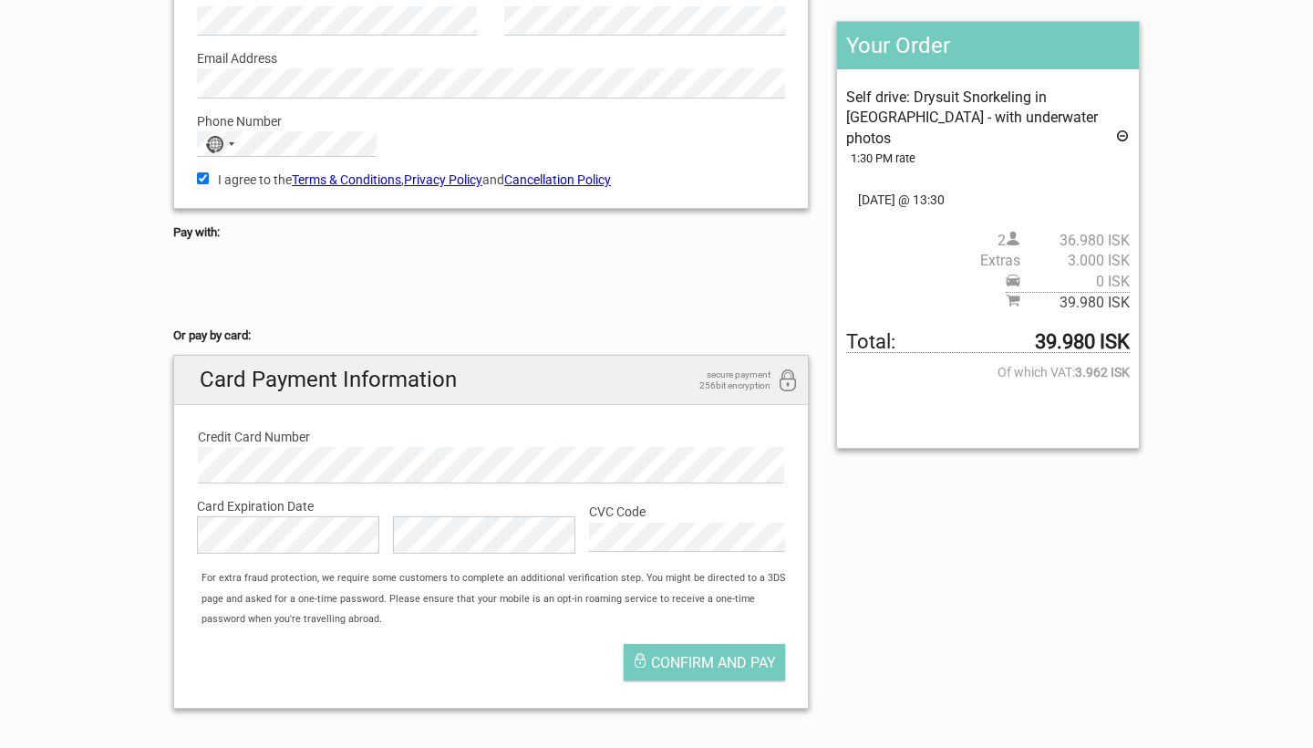
scroll to position [252, 0]
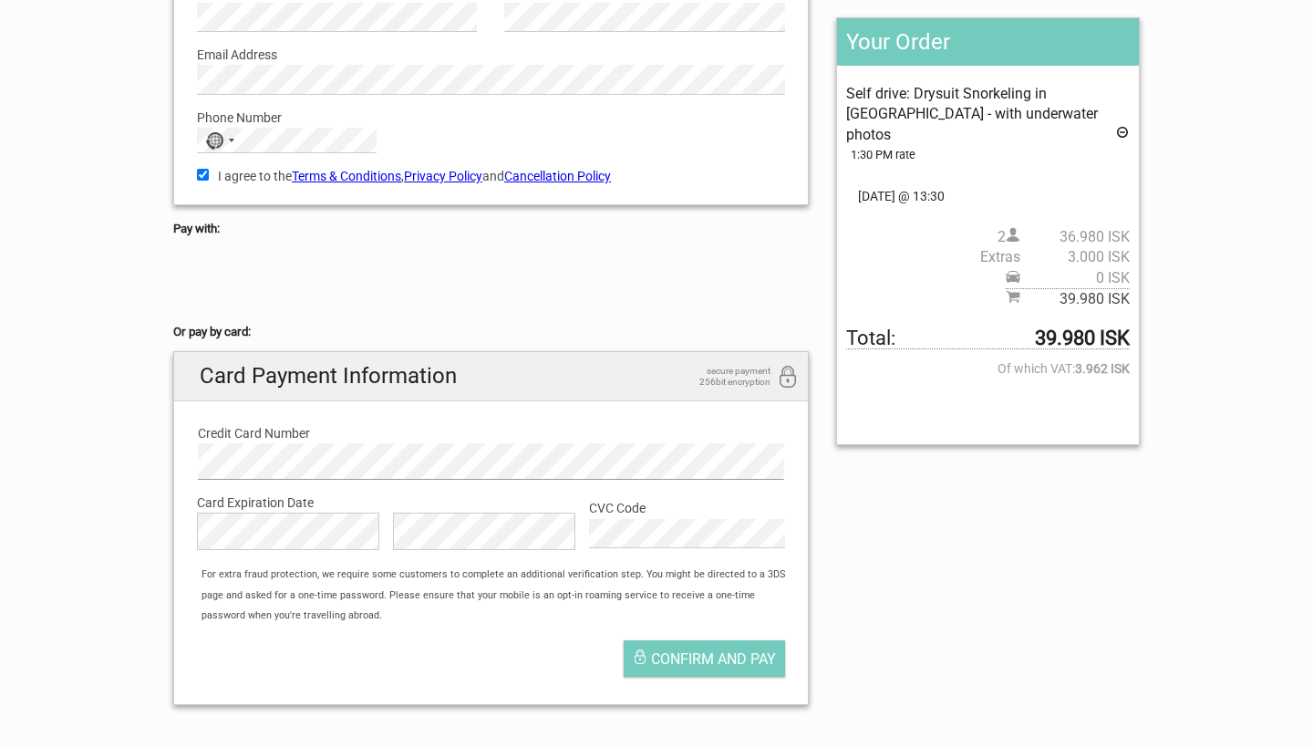
click at [171, 457] on div "Details we protect your privacy First Name Please provide us with your name. La…" at bounding box center [491, 315] width 663 height 809
click at [721, 652] on span "Confirm and pay" at bounding box center [713, 658] width 125 height 17
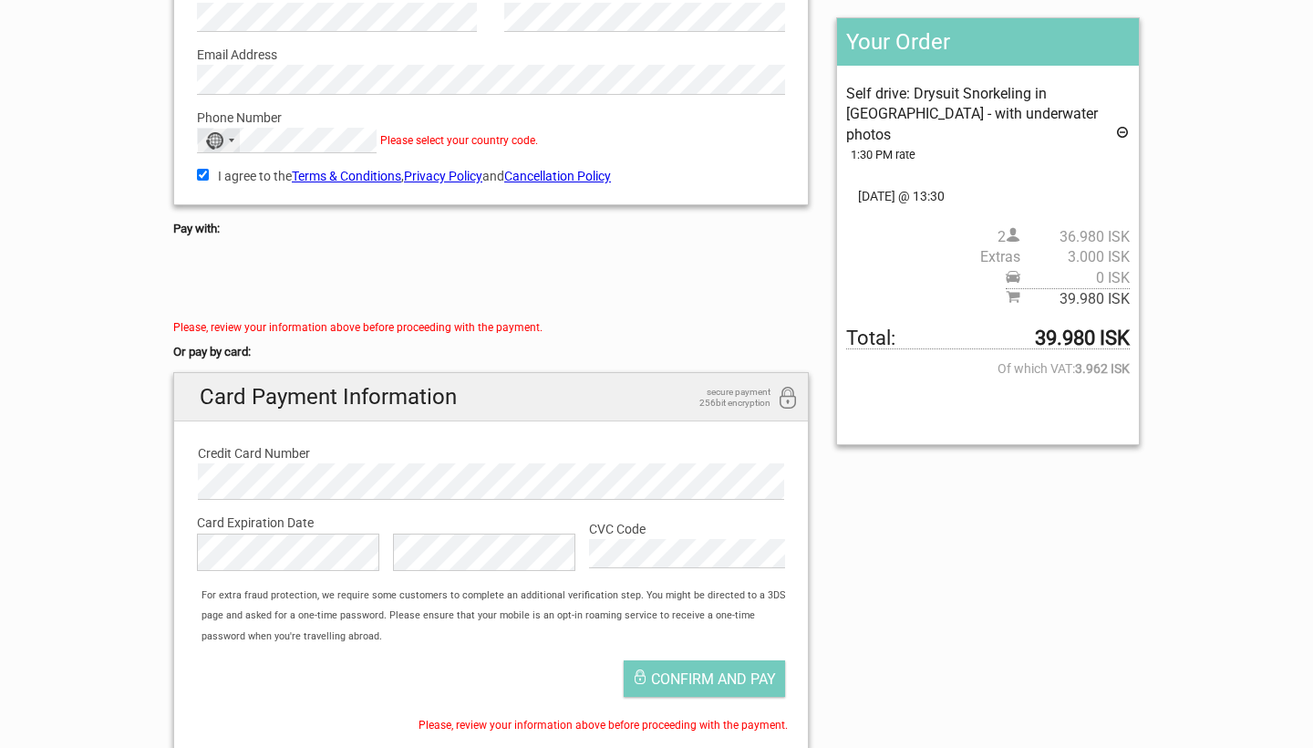
click at [236, 137] on div "No country selected" at bounding box center [219, 141] width 42 height 24
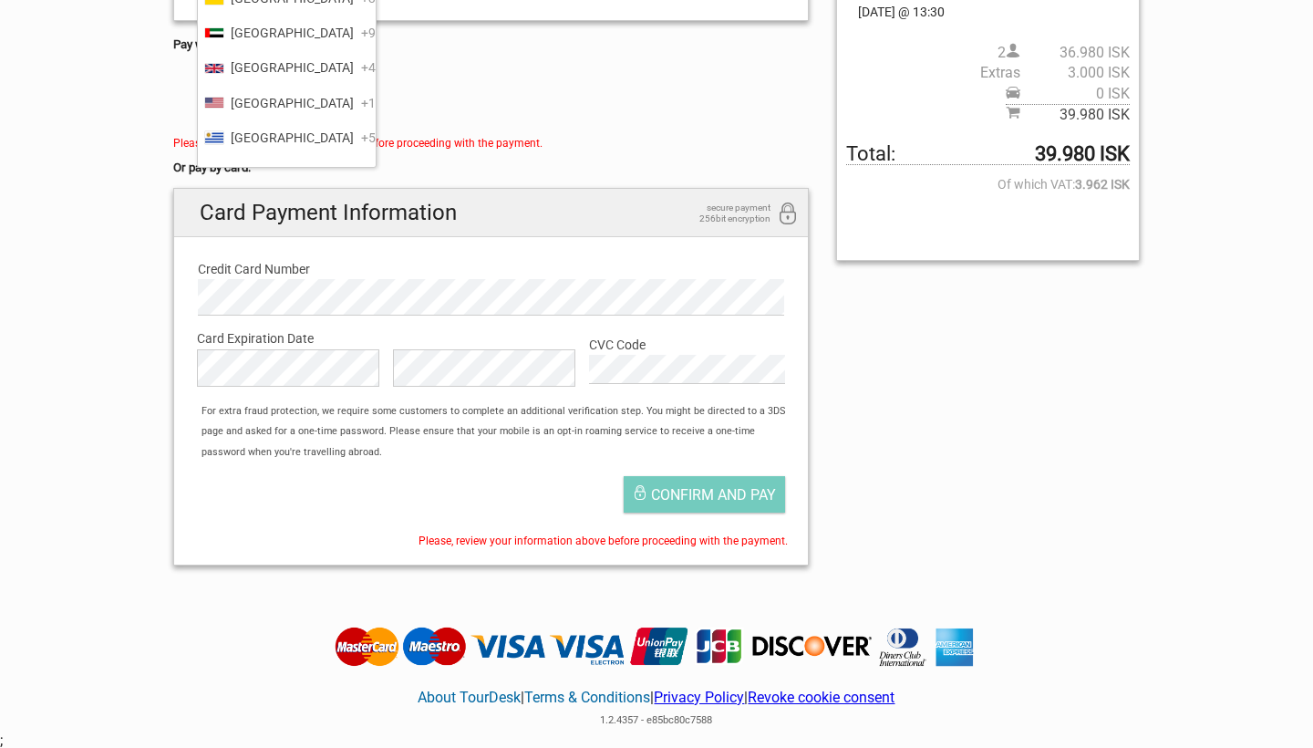
scroll to position [8269, 0]
click at [268, 97] on span "United States" at bounding box center [292, 104] width 123 height 20
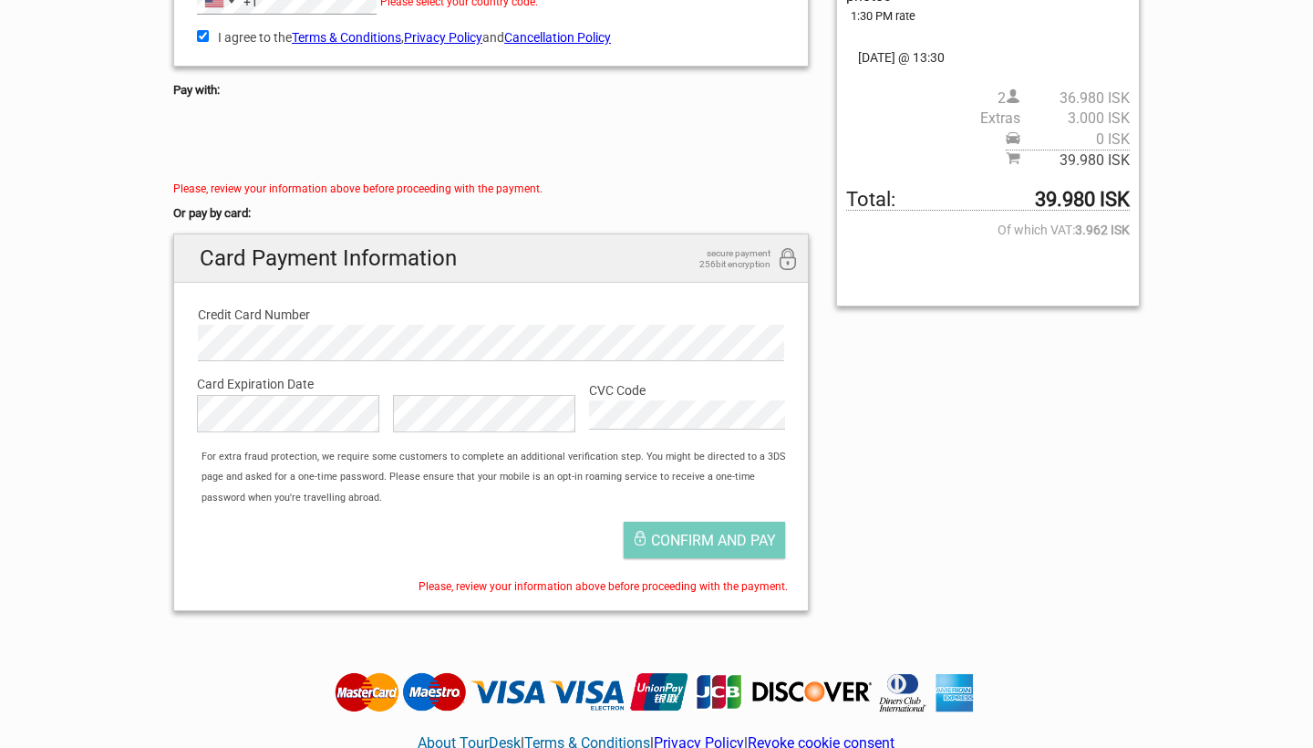
scroll to position [391, 0]
click at [692, 532] on span "Confirm and pay" at bounding box center [713, 539] width 125 height 17
